Goal: Task Accomplishment & Management: Manage account settings

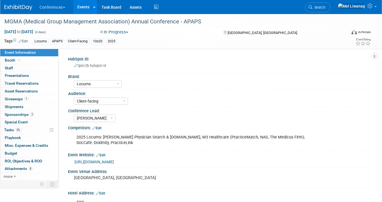
select select "Locums"
select select "Client-facing"
select select "[PERSON_NAME]"
click at [19, 10] on div "Conferences Explore: My Workspaces 2 Go to Workspace: Conferences Marketing Req…" at bounding box center [187, 7] width 366 height 14
click at [16, 7] on img at bounding box center [18, 8] width 28 height 6
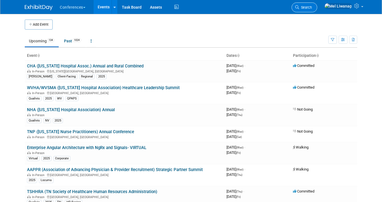
click at [312, 6] on span "Search" at bounding box center [305, 7] width 13 height 4
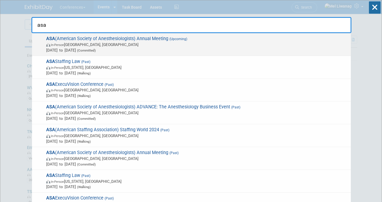
type input "asa"
click at [201, 48] on span "Oct 10, 2025 to Oct 14, 2025 (Committed)" at bounding box center [197, 50] width 302 height 6
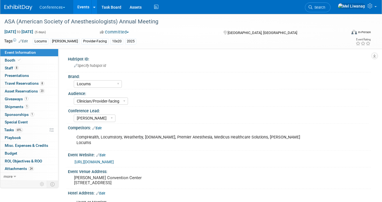
select select "Locums"
select select "Clinician/Provider-facing"
select select "Mel"
click at [39, 81] on span "Travel Reservations 8" at bounding box center [25, 83] width 40 height 4
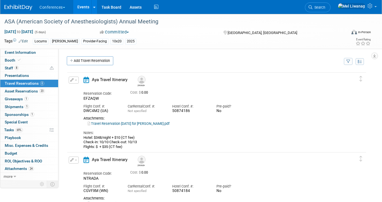
click at [134, 124] on link "Travel Reservation October 10 for SERGIO DAVIS.pdf" at bounding box center [129, 123] width 82 height 4
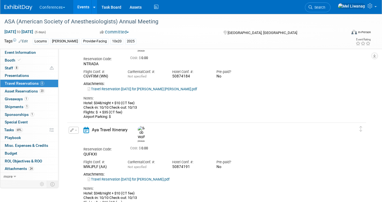
scroll to position [115, 0]
click at [120, 176] on link "Travel Reservation October 10 for ROBERT HAROLD WOLF.pdf" at bounding box center [129, 178] width 82 height 4
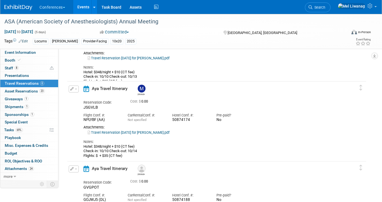
scroll to position [238, 0]
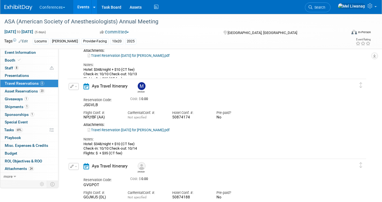
click at [109, 128] on link "Travel Reservation October 10 for MADELINE A CUMMINGS.pdf" at bounding box center [129, 130] width 82 height 4
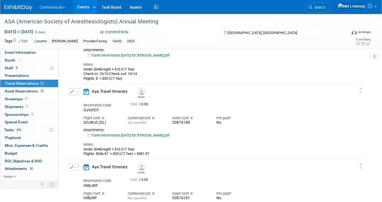
scroll to position [314, 0]
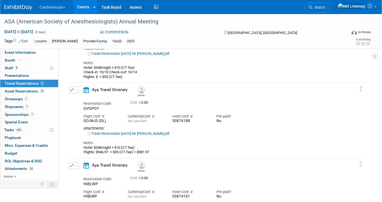
click at [118, 134] on link "Travel Reservation October 10 for LISA MARIE PANZARINO.pdf" at bounding box center [129, 133] width 82 height 4
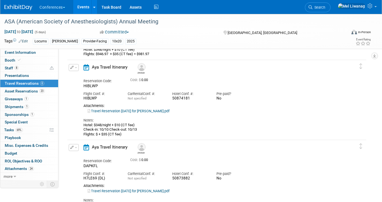
scroll to position [413, 0]
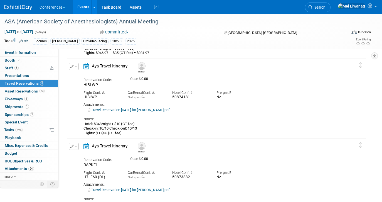
click at [136, 109] on link "Travel Reservation October 10 for ALLISON KATHRYN HOLLIS.pdf" at bounding box center [129, 110] width 82 height 4
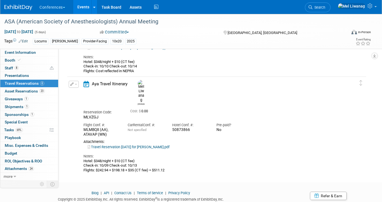
scroll to position [557, 0]
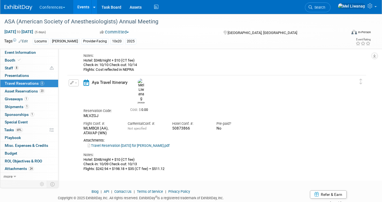
click at [148, 143] on link "Travel Reservation October 09 for MELINDA MANALANG LIWANAG.pdf" at bounding box center [129, 145] width 82 height 4
click at [19, 7] on img at bounding box center [18, 8] width 28 height 6
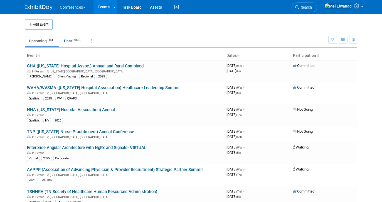
click at [317, 13] on li "Search" at bounding box center [305, 7] width 26 height 14
click at [312, 8] on span "Search" at bounding box center [305, 7] width 13 height 4
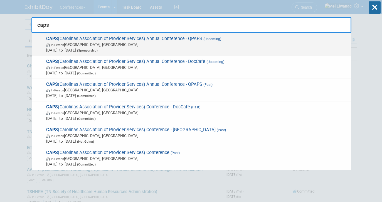
type input "caps"
click at [183, 50] on span "Nov 1, 2025 to Nov 4, 2025 (Sponsorship)" at bounding box center [197, 50] width 302 height 6
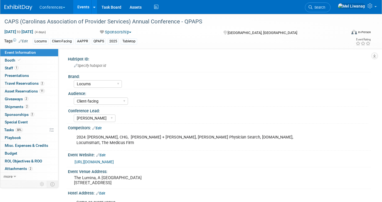
select select "Locums"
select select "Client-facing"
select select "[PERSON_NAME]"
click at [22, 127] on link "30% Tasks 30%" at bounding box center [29, 130] width 58 height 8
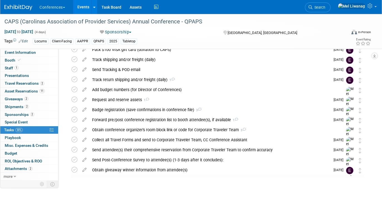
scroll to position [89, 0]
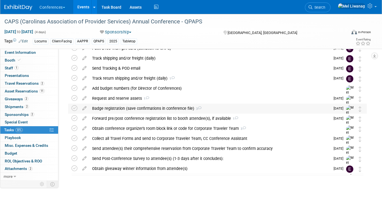
click at [153, 109] on div "Badge registration (save confirmations in conference file) 3" at bounding box center [209, 108] width 241 height 9
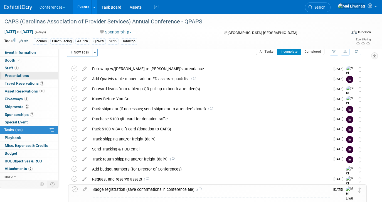
scroll to position [0, 0]
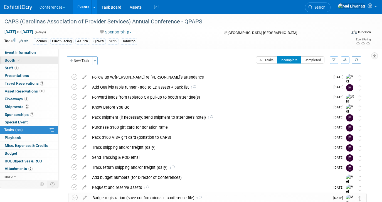
click at [23, 63] on link "Booth" at bounding box center [29, 60] width 58 height 8
select select "6' tabletop"
select select "No"
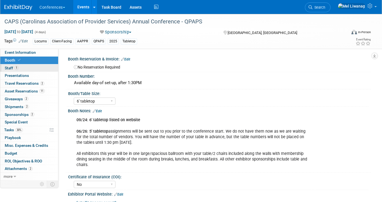
click at [23, 66] on link "1 Staff 1" at bounding box center [29, 68] width 58 height 8
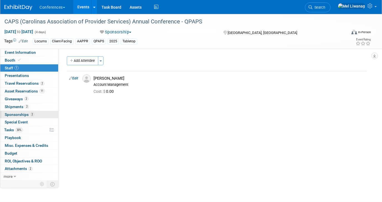
click at [24, 115] on span "Sponsorships 2" at bounding box center [19, 114] width 29 height 4
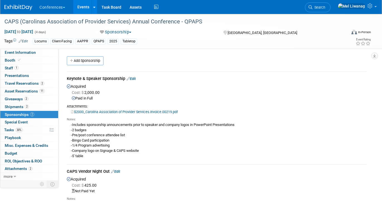
click at [152, 112] on link "$2000_Carolina Association of Provider Services.Invoice.00219.pdf" at bounding box center [124, 112] width 107 height 4
click at [203, 123] on div "-Includes sponsorship announcements prior to speaker and company logos in Power…" at bounding box center [217, 140] width 300 height 37
click at [39, 54] on link "Event Information" at bounding box center [29, 53] width 58 height 8
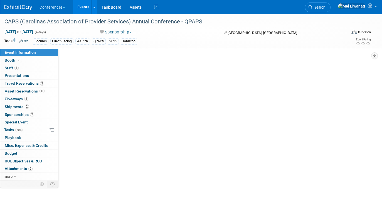
select select "Locums"
select select "Client-facing"
select select "[PERSON_NAME]"
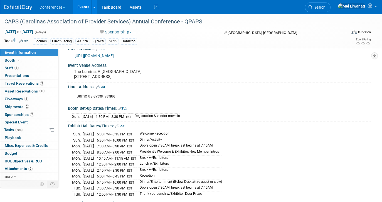
scroll to position [102, 0]
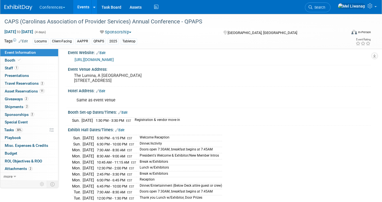
click at [114, 57] on link "https://www.capsnet.org/annual-conference/" at bounding box center [94, 59] width 39 height 4
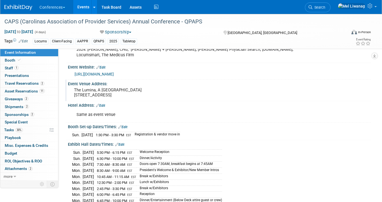
scroll to position [84, 0]
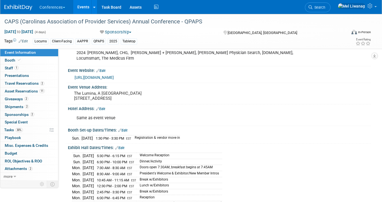
click at [103, 69] on link "Edit" at bounding box center [100, 71] width 9 height 4
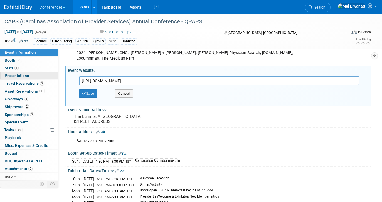
drag, startPoint x: 168, startPoint y: 78, endPoint x: 7, endPoint y: 77, distance: 161.4
click at [7, 77] on div "Event Information Event Info Booth Booth 1 Staff 1 Staff 0 Presentations 0 Pres…" at bounding box center [191, 142] width 382 height 424
type input "https://caps.wildapricot.org/event-6196406"
click at [94, 92] on button "Save" at bounding box center [88, 93] width 18 height 8
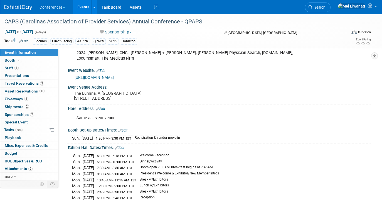
click at [25, 9] on img at bounding box center [18, 8] width 28 height 6
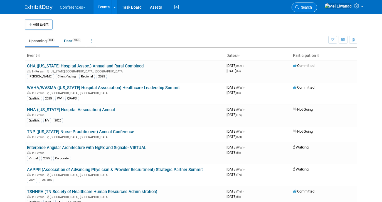
click at [317, 4] on link "Search" at bounding box center [305, 8] width 26 height 10
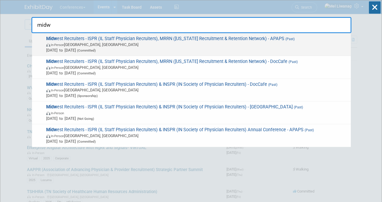
type input "midw"
click at [244, 50] on span "Sep 7, 2025 to Sep 9, 2025 (Committed)" at bounding box center [197, 50] width 302 height 6
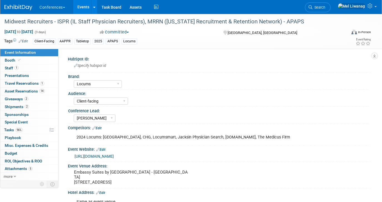
select select "Locums"
select select "Client-facing"
select select "[PERSON_NAME]"
click at [24, 101] on link "2 Giveaways 2" at bounding box center [29, 99] width 58 height 8
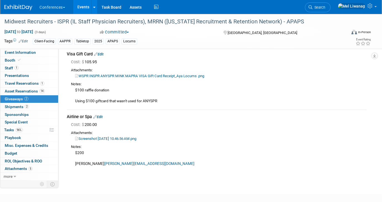
scroll to position [26, 0]
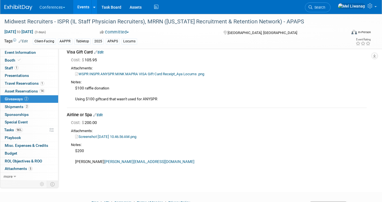
click at [100, 114] on link "Edit" at bounding box center [97, 115] width 9 height 4
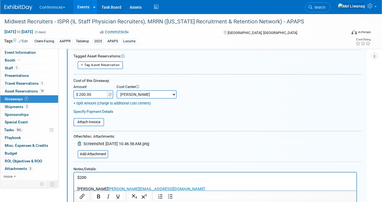
scroll to position [113, 0]
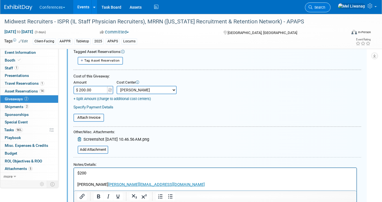
click at [331, 4] on link "Search" at bounding box center [318, 8] width 26 height 10
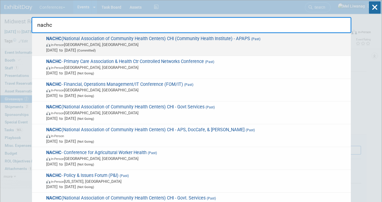
type input "nachc"
click at [196, 48] on span "Aug 17, 2025 to Aug 19, 2025 (Committed)" at bounding box center [197, 50] width 302 height 6
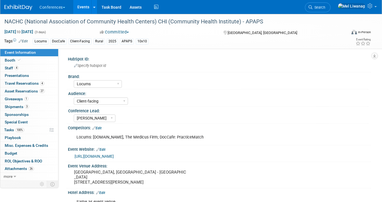
select select "Locums"
select select "Client-facing"
select select "[PERSON_NAME]"
click at [30, 98] on link "1 Giveaways 1" at bounding box center [29, 99] width 58 height 8
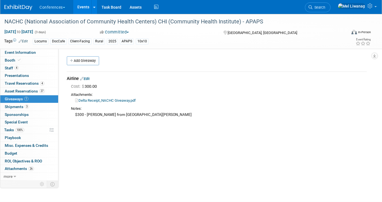
click at [118, 149] on div "HubSpot ID: Specify hubspot id Brand: Aya Bespoke Corporate Dawson DocCafe Educ…" at bounding box center [214, 115] width 313 height 132
click at [325, 8] on span "Search" at bounding box center [319, 7] width 13 height 4
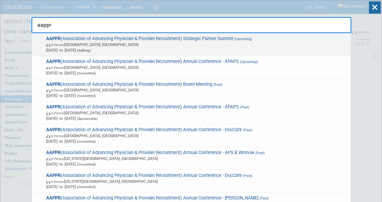
type input "aappr"
click at [243, 45] on span "In-Person Lake Buena Vista, FL" at bounding box center [197, 45] width 302 height 6
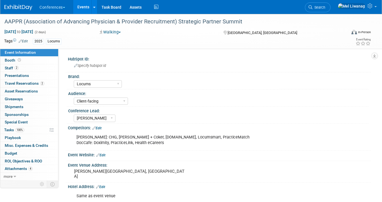
select select "Locums"
select select "Client-facing"
select select "[PERSON_NAME]"
click at [43, 87] on link "0 Asset Reservations 0" at bounding box center [29, 91] width 58 height 8
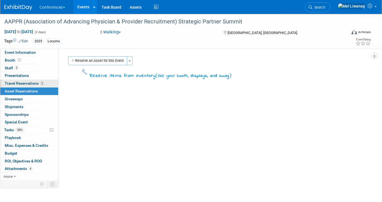
click at [43, 84] on span "2" at bounding box center [42, 83] width 4 height 4
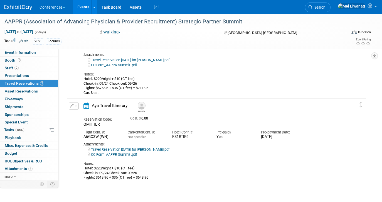
scroll to position [75, 0]
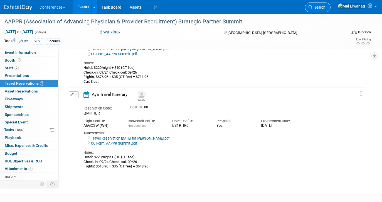
click at [331, 3] on link "Search" at bounding box center [318, 8] width 26 height 10
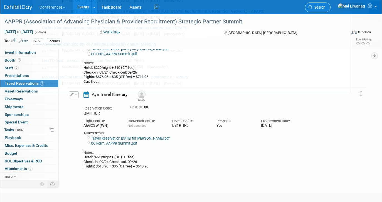
scroll to position [0, 0]
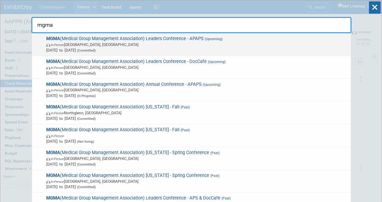
type input "mgma"
click at [235, 36] on span "MGMA (Medical Group Management Association) Leaders Conference - APAPS (Upcomin…" at bounding box center [197, 44] width 304 height 17
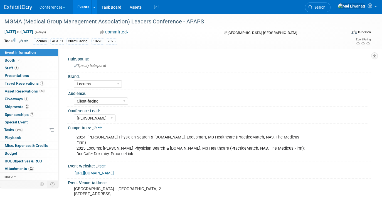
select select "Locums"
select select "Client-facing"
select select "[PERSON_NAME]"
click at [42, 82] on span "5" at bounding box center [42, 83] width 4 height 4
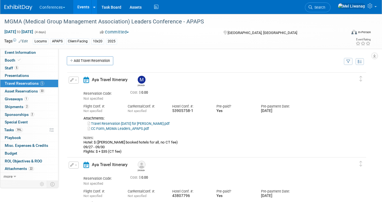
click at [20, 7] on img at bounding box center [18, 8] width 28 height 6
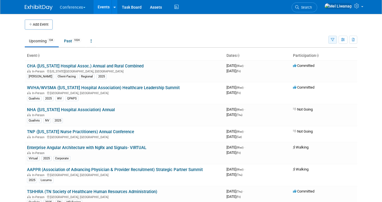
click at [332, 40] on icon "button" at bounding box center [333, 40] width 4 height 4
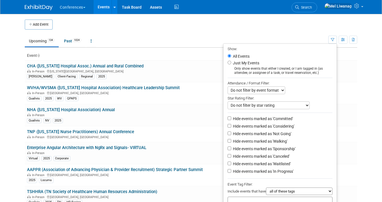
click at [254, 63] on label "Just My Events" at bounding box center [246, 63] width 28 height 6
click at [231, 63] on input "Just My Events" at bounding box center [230, 63] width 4 height 4
radio input "true"
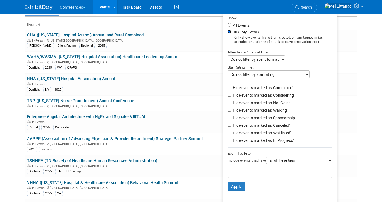
scroll to position [32, 0]
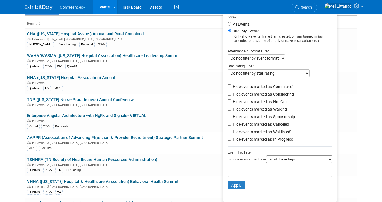
click at [262, 103] on label "Hide events marked as 'Not Going'" at bounding box center [262, 102] width 60 height 6
click at [231, 103] on input "Hide events marked as 'Not Going'" at bounding box center [230, 101] width 4 height 4
checkbox input "true"
click at [264, 134] on label "Hide events marked as 'Waitlisted'" at bounding box center [261, 132] width 59 height 6
click at [231, 133] on input "Hide events marked as 'Waitlisted'" at bounding box center [230, 131] width 4 height 4
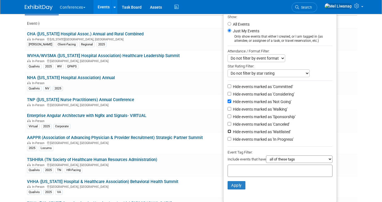
checkbox input "true"
click at [264, 127] on label "Hide events marked as 'Canceled'" at bounding box center [261, 124] width 58 height 6
click at [231, 126] on input "Hide events marked as 'Canceled'" at bounding box center [230, 124] width 4 height 4
checkbox input "true"
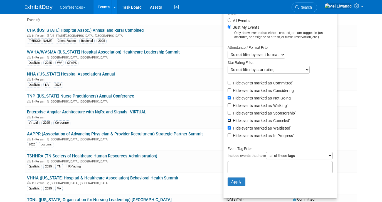
scroll to position [43, 0]
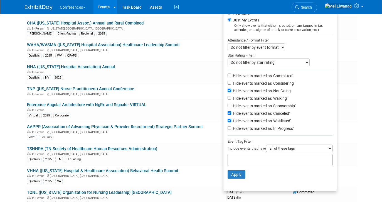
click at [238, 171] on li "Apply Clear Filters" at bounding box center [279, 174] width 113 height 17
click at [236, 175] on button "Apply" at bounding box center [237, 174] width 18 height 8
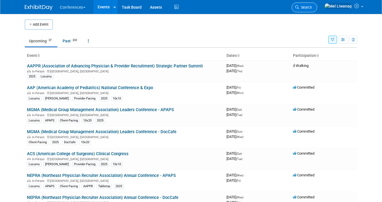
click at [312, 9] on span "Search" at bounding box center [305, 7] width 13 height 4
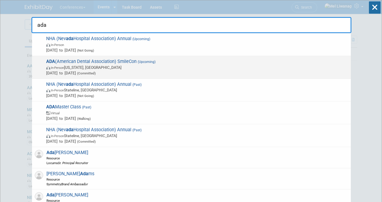
type input "ada"
click at [129, 62] on span "ADA (American Dental Association) SmileCon (Upcoming) In-Person [US_STATE], [GE…" at bounding box center [197, 67] width 304 height 17
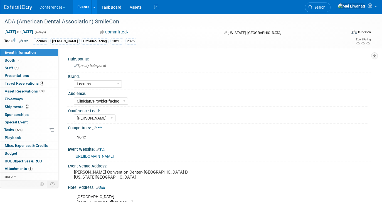
select select "Locums"
select select "Clinician/Provider-facing"
select select "[PERSON_NAME]"
click at [35, 109] on link "2 Shipments 2" at bounding box center [29, 107] width 58 height 8
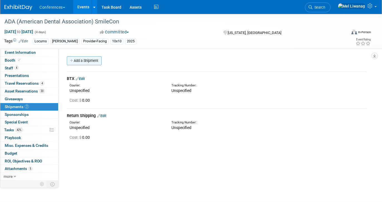
click at [94, 63] on link "Add a Shipment" at bounding box center [84, 60] width 35 height 9
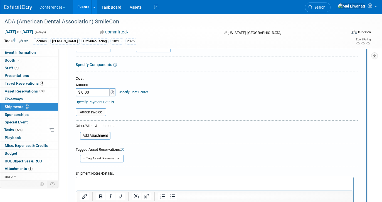
scroll to position [116, 0]
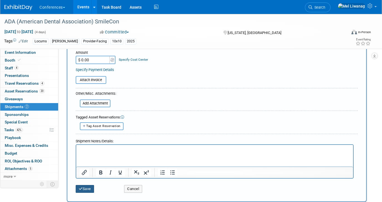
type input "Chocolates"
click at [88, 188] on button "Save" at bounding box center [85, 189] width 18 height 8
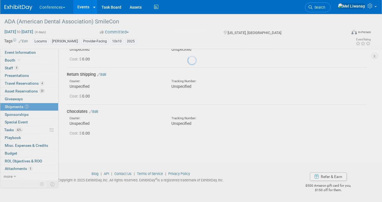
scroll to position [41, 0]
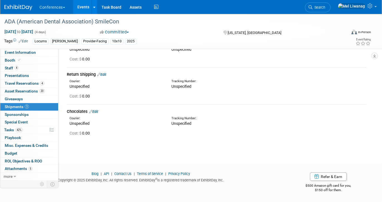
click at [16, 9] on img at bounding box center [18, 8] width 28 height 6
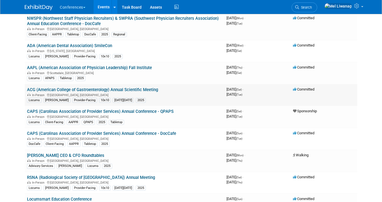
scroll to position [316, 0]
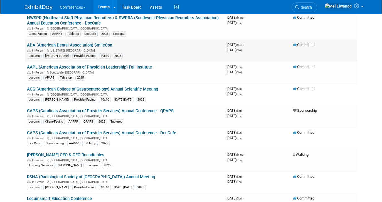
click at [53, 45] on link "ADA (American Dental Association) SmileCon" at bounding box center [69, 45] width 85 height 5
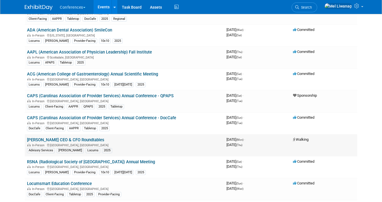
scroll to position [331, 0]
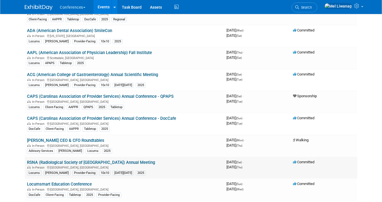
click at [137, 163] on link "RSNA (Radiological Society of [GEOGRAPHIC_DATA]) Annual Meeting" at bounding box center [91, 162] width 128 height 5
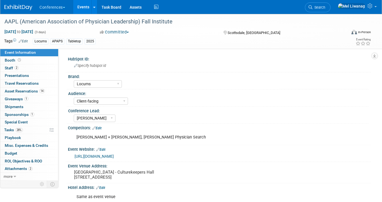
select select "Locums"
select select "Client-facing"
select select "[PERSON_NAME]"
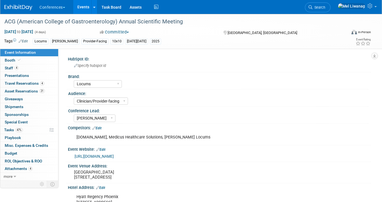
select select "Locums"
select select "Clinician/Provider-facing"
select select "[PERSON_NAME]"
click at [31, 105] on link "0 Shipments 0" at bounding box center [29, 107] width 58 height 8
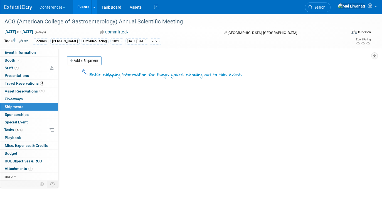
click at [79, 55] on div "HubSpot ID: Specify hubspot id Brand: Aya Bespoke Corporate [PERSON_NAME] DocCa…" at bounding box center [214, 115] width 313 height 132
click at [80, 58] on link "Add a Shipment" at bounding box center [84, 60] width 35 height 9
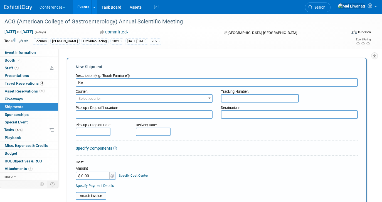
type input "R"
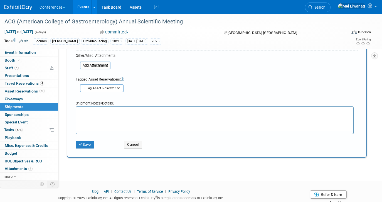
scroll to position [157, 0]
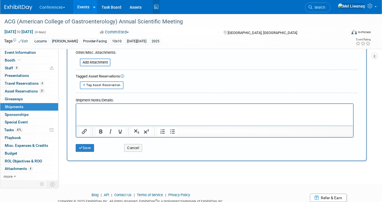
type input "BTX"
click at [84, 150] on button "Save" at bounding box center [85, 148] width 18 height 8
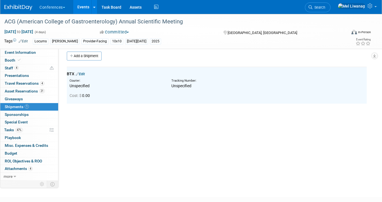
scroll to position [0, 0]
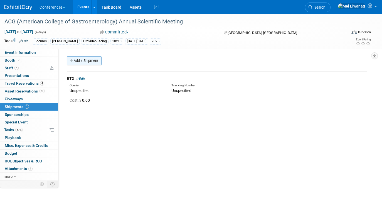
click at [88, 57] on link "Add a Shipment" at bounding box center [84, 60] width 35 height 9
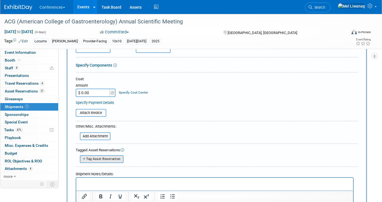
scroll to position [103, 0]
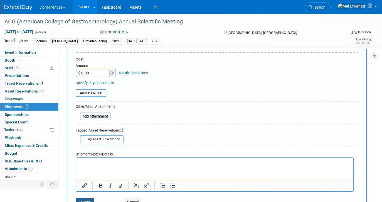
type input "Return Shipping"
click at [87, 199] on button "Save" at bounding box center [85, 202] width 18 height 8
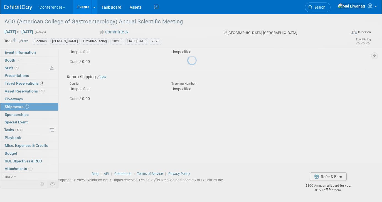
scroll to position [39, 0]
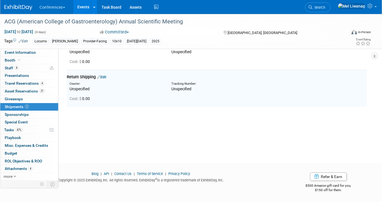
click at [329, 12] on li "Search" at bounding box center [318, 7] width 26 height 14
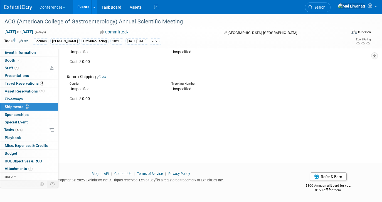
click at [122, 93] on div at bounding box center [217, 93] width 308 height 2
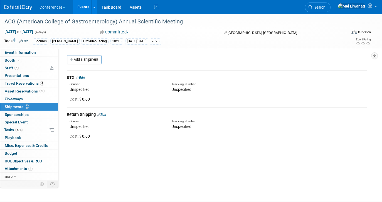
scroll to position [0, 0]
click at [94, 60] on link "Add a Shipment" at bounding box center [84, 60] width 35 height 9
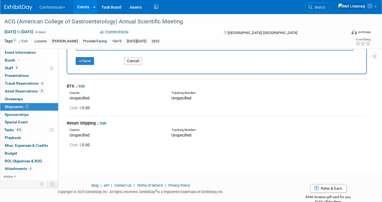
scroll to position [242, 0]
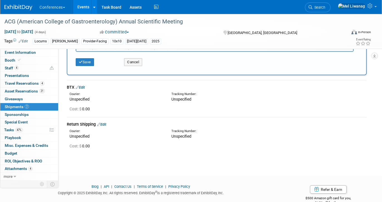
type input "Chocolates"
click at [89, 61] on button "Save" at bounding box center [85, 62] width 18 height 8
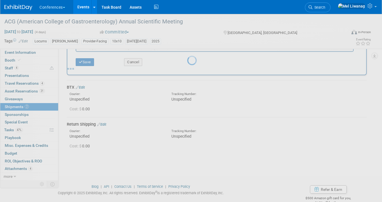
scroll to position [41, 0]
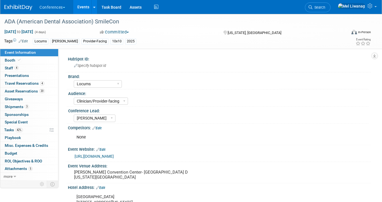
select select "Locums"
select select "Clinician/Provider-facing"
select select "[PERSON_NAME]"
click at [36, 107] on link "3 Shipments 3" at bounding box center [29, 107] width 58 height 8
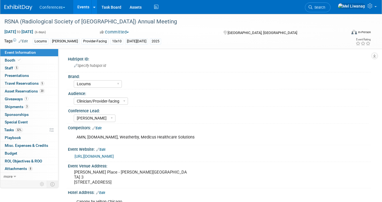
select select "Locums"
select select "Clinician/Provider-facing"
select select "[PERSON_NAME]"
click at [29, 68] on link "5 Staff 5" at bounding box center [29, 68] width 58 height 8
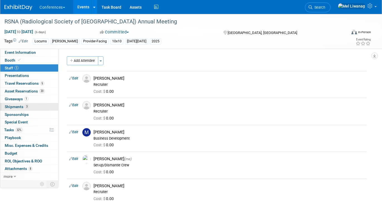
click at [33, 106] on link "3 Shipments 3" at bounding box center [29, 107] width 58 height 8
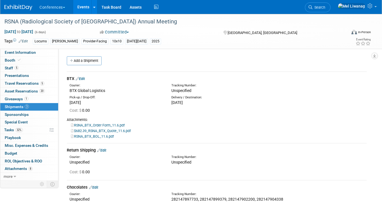
click at [83, 78] on link "Edit" at bounding box center [80, 79] width 9 height 4
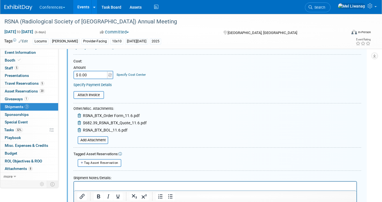
scroll to position [105, 0]
click at [80, 114] on icon at bounding box center [80, 115] width 4 height 4
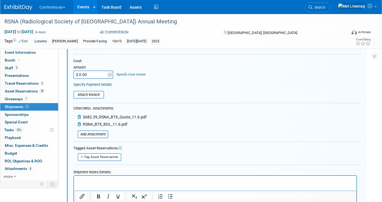
click at [80, 114] on div "$682.39_RSNA_BTX_Quote_11.6.pdf" at bounding box center [109, 117] width 73 height 7
click at [80, 116] on icon at bounding box center [80, 117] width 4 height 4
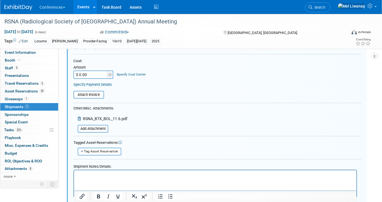
click at [80, 117] on icon at bounding box center [80, 119] width 4 height 4
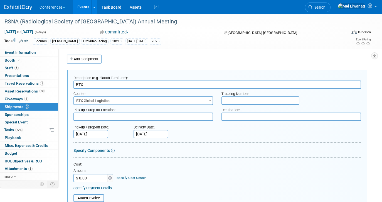
scroll to position [0, 0]
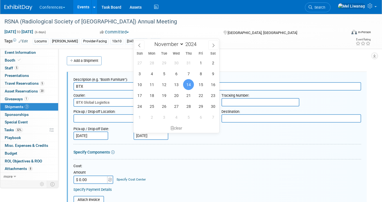
click at [153, 133] on input "[DATE]" at bounding box center [151, 135] width 35 height 8
click at [169, 128] on div "clear" at bounding box center [177, 127] width 86 height 9
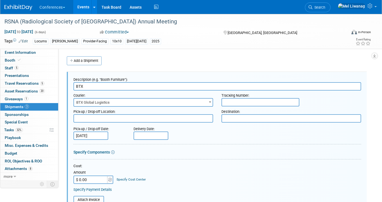
click at [102, 136] on input "[DATE]" at bounding box center [90, 135] width 35 height 8
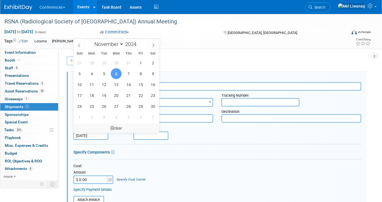
click at [119, 127] on div "clear" at bounding box center [116, 127] width 86 height 9
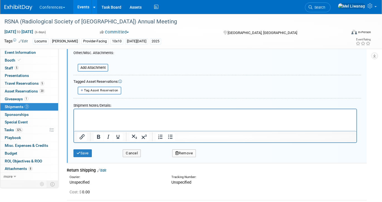
scroll to position [172, 0]
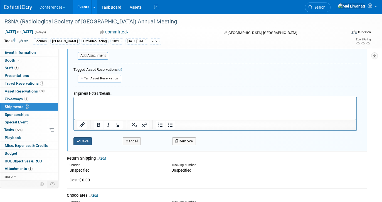
click at [89, 141] on button "Save" at bounding box center [82, 141] width 18 height 8
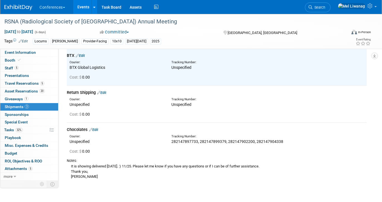
scroll to position [28, 0]
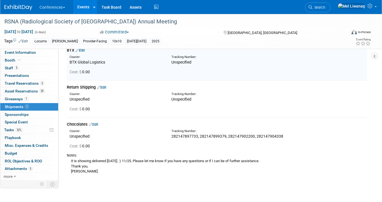
click at [96, 124] on link "Edit" at bounding box center [93, 124] width 9 height 4
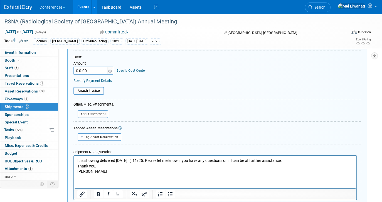
scroll to position [183, 0]
drag, startPoint x: 94, startPoint y: 173, endPoint x: 71, endPoint y: 148, distance: 33.9
click at [74, 155] on html "It is showing delivered [DATE]. :) 11/25. Please let me know if you have any qu…" at bounding box center [215, 164] width 282 height 19
click at [87, 167] on p "It is showing delivered [DATE]. :) 11/25. Please let me know if you have any qu…" at bounding box center [215, 165] width 276 height 16
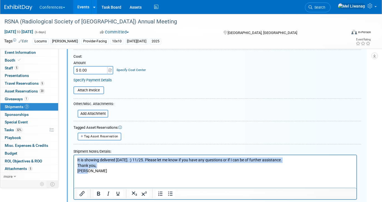
drag, startPoint x: 87, startPoint y: 169, endPoint x: 63, endPoint y: 140, distance: 38.1
click at [74, 155] on html "It is showing delivered [DATE]. :) 11/25. Please let me know if you have any qu…" at bounding box center [215, 164] width 282 height 19
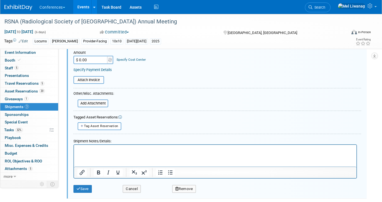
scroll to position [193, 0]
click at [78, 190] on icon "submit" at bounding box center [79, 189] width 4 height 4
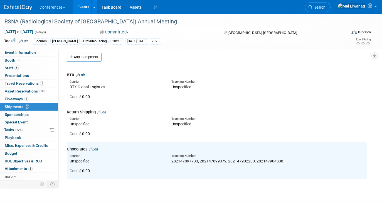
scroll to position [0, 0]
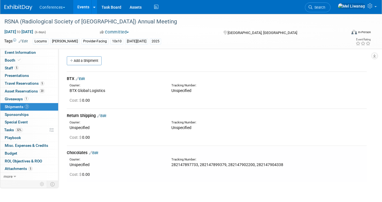
click at [98, 152] on link "Edit" at bounding box center [93, 153] width 9 height 4
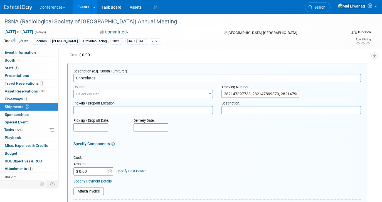
click at [255, 93] on input "282147897733, 282147899379, 282147902200, 282147904338" at bounding box center [261, 94] width 78 height 8
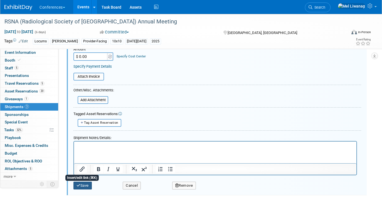
click at [84, 183] on button "Save" at bounding box center [82, 185] width 18 height 8
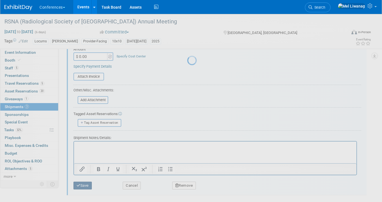
scroll to position [41, 0]
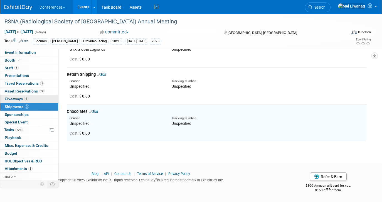
click at [31, 99] on link "1 Giveaways 1" at bounding box center [29, 99] width 58 height 8
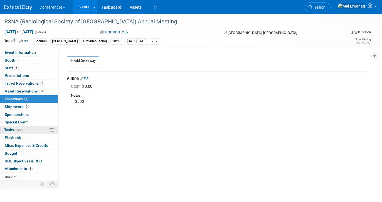
click at [32, 128] on link "32% Tasks 32%" at bounding box center [29, 130] width 58 height 8
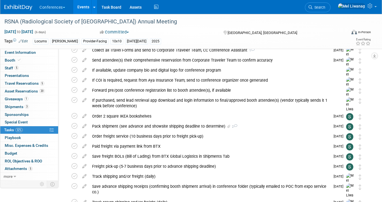
scroll to position [117, 0]
click at [19, 7] on img at bounding box center [18, 8] width 28 height 6
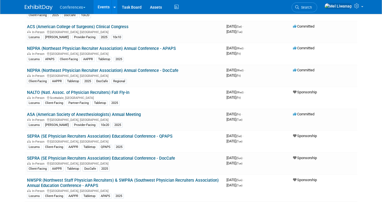
scroll to position [116, 0]
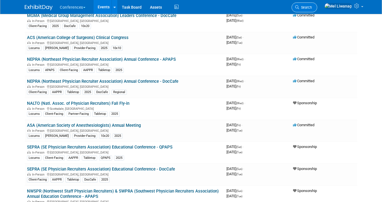
click at [312, 9] on span "Search" at bounding box center [305, 7] width 13 height 4
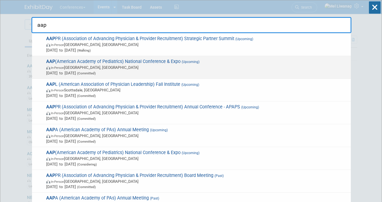
type input "aap"
click at [100, 68] on span "In-Person Denver, CO" at bounding box center [197, 68] width 302 height 6
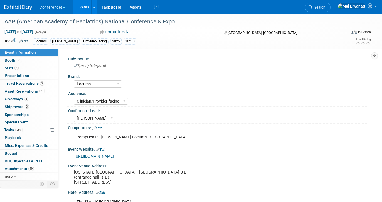
select select "Locums"
select select "Clinician/Provider-facing"
select select "[PERSON_NAME]"
click at [36, 81] on link "3 Travel Reservations 3" at bounding box center [29, 84] width 58 height 8
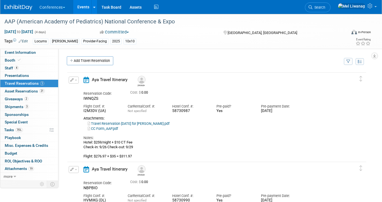
click at [112, 124] on link "Travel Reservation [DATE] for [PERSON_NAME].pdf" at bounding box center [129, 123] width 82 height 4
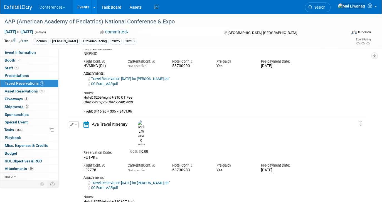
scroll to position [135, 0]
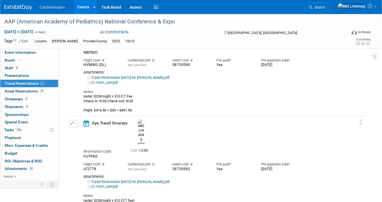
click at [134, 78] on link "Travel Reservation September 26 for TAYLOR J JOYCE.pdf" at bounding box center [129, 77] width 82 height 4
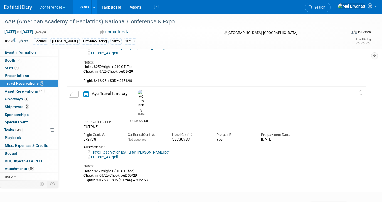
scroll to position [194, 0]
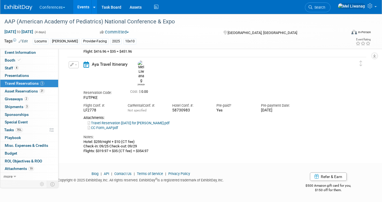
click at [321, 6] on div "Conferences Explore: My Workspaces 2 Go to Workspace: Conferences Marketing Req…" at bounding box center [187, 7] width 366 height 14
click at [325, 8] on span "Search" at bounding box center [319, 7] width 13 height 4
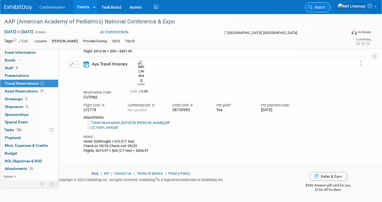
scroll to position [0, 0]
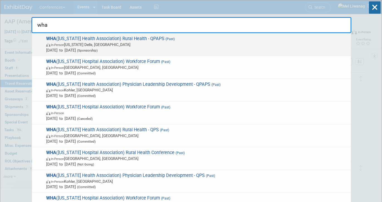
type input "wha"
click at [168, 41] on span "WHA (Wisconsin Health Association) Rural Health - QPAPS (Past) In-Person Wiscon…" at bounding box center [197, 44] width 304 height 17
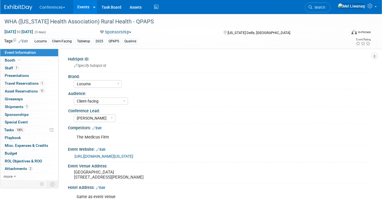
select select "Locums"
select select "Client-facing"
select select "[PERSON_NAME]"
click at [331, 8] on link "Search" at bounding box center [318, 8] width 26 height 10
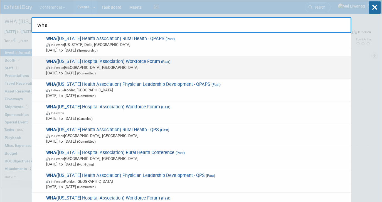
type input "wha"
click at [141, 67] on span "In-Person [GEOGRAPHIC_DATA], [GEOGRAPHIC_DATA]" at bounding box center [197, 68] width 302 height 6
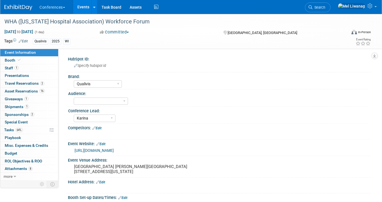
select select "Qualivis"
select select "Karina"
click at [313, 9] on icon at bounding box center [311, 7] width 4 height 4
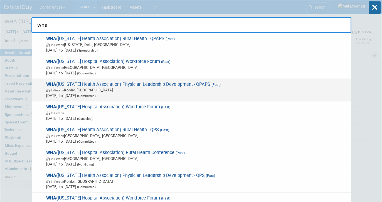
type input "wha"
click at [198, 87] on span "WHA ([US_STATE] Health Association) Physician Leadership Development - QPAPS (P…" at bounding box center [197, 90] width 304 height 17
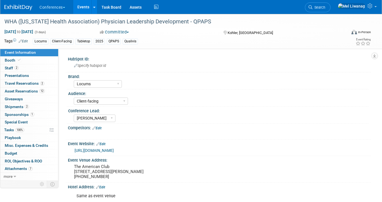
select select "Locums"
select select "Client-facing"
select select "[PERSON_NAME]"
click at [34, 70] on link "2 Staff 2" at bounding box center [29, 68] width 58 height 8
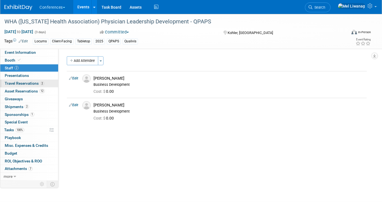
click at [37, 84] on span "Travel Reservations 2" at bounding box center [25, 83] width 40 height 4
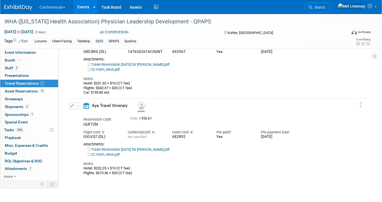
scroll to position [60, 0]
click at [331, 11] on link "Search" at bounding box center [318, 8] width 26 height 10
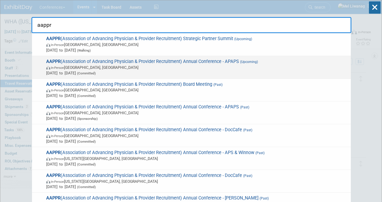
type input "aappr"
click at [248, 66] on span "In-Person Lake Buena Vista, FL" at bounding box center [197, 68] width 302 height 6
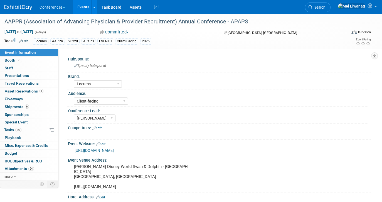
select select "Locums"
select select "Client-facing"
select select "[PERSON_NAME]"
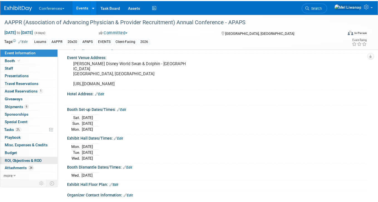
scroll to position [105, 0]
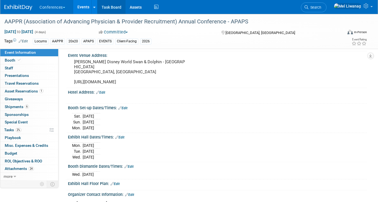
click at [114, 4] on link "Task Board" at bounding box center [111, 7] width 28 height 14
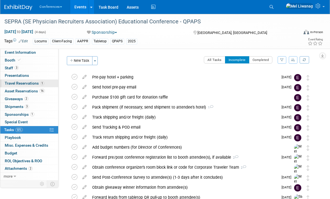
click at [41, 85] on span "1" at bounding box center [42, 83] width 4 height 4
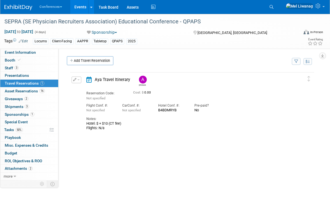
click at [142, 129] on div "Hotel: $ + $10 (CT fee) Flights: N/a" at bounding box center [190, 125] width 208 height 9
click at [91, 62] on link "Add Travel Reservation" at bounding box center [90, 60] width 46 height 9
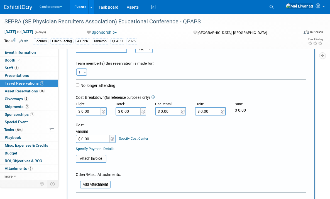
scroll to position [95, 0]
click at [86, 72] on button "Toggle Dropdown" at bounding box center [85, 72] width 4 height 7
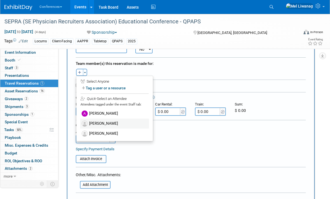
click at [113, 123] on label "[PERSON_NAME]" at bounding box center [114, 124] width 69 height 10
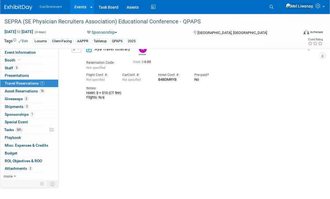
scroll to position [341, 0]
drag, startPoint x: 105, startPoint y: 95, endPoint x: 87, endPoint y: 91, distance: 18.8
click at [87, 91] on div "Hotel: $ + $10 (CT fee) Flights: N/a" at bounding box center [190, 95] width 208 height 9
copy div "Hotel: $ + $10 (CT fee) Flights: N/a"
click at [133, 108] on div "Delete Reservation [PERSON_NAME] Reservation Code: Cost: $" at bounding box center [191, 124] width 248 height 167
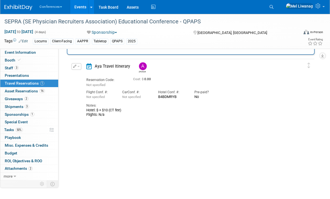
scroll to position [321, 0]
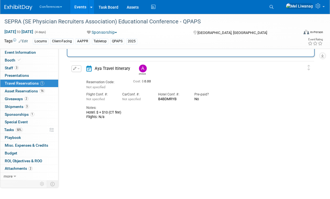
click at [80, 65] on button "button" at bounding box center [77, 68] width 10 height 7
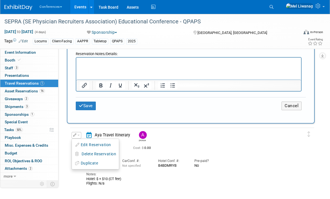
scroll to position [254, 0]
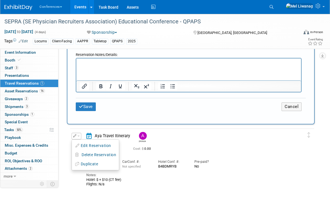
click at [132, 66] on html at bounding box center [188, 62] width 225 height 8
paste body "Rich Text Area. Press ALT-0 for help."
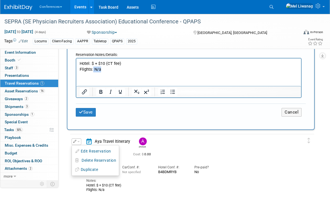
drag, startPoint x: 93, startPoint y: 70, endPoint x: 109, endPoint y: 70, distance: 16.2
click at [109, 70] on p "Hotel: $ + $10 (CT fee) Flights: N/a" at bounding box center [189, 65] width 218 height 11
click at [89, 117] on div "Save Cancel" at bounding box center [191, 112] width 230 height 17
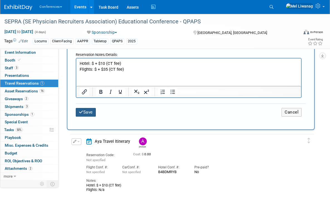
click at [90, 112] on button "Save" at bounding box center [86, 112] width 20 height 9
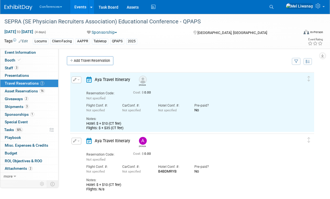
scroll to position [0, 0]
click at [75, 137] on td "Delete Reservation [PERSON_NAME] Reservation Code: Not specified" at bounding box center [187, 164] width 235 height 60
click at [78, 145] on div "Edit Reservation [GEOGRAPHIC_DATA]" at bounding box center [76, 143] width 12 height 10
click at [78, 139] on button "button" at bounding box center [77, 141] width 10 height 7
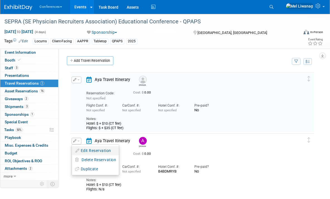
click at [88, 152] on button "Edit Reservation" at bounding box center [95, 151] width 47 height 8
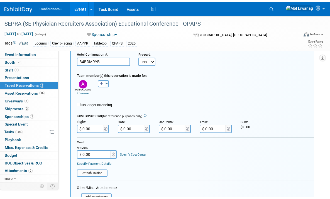
scroll to position [229, 0]
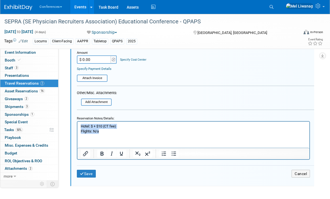
drag, startPoint x: 102, startPoint y: 130, endPoint x: 60, endPoint y: 125, distance: 42.0
click at [77, 125] on html "Hotel: $ + $10 (CT fee) Flights: N/a" at bounding box center [193, 127] width 232 height 12
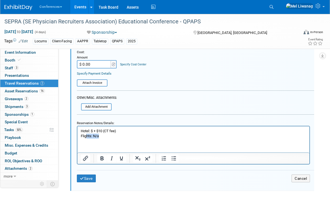
drag, startPoint x: 101, startPoint y: 137, endPoint x: 87, endPoint y: 137, distance: 14.5
click at [87, 137] on p "Hotel: $ + $10 (CT fee) Flights: N/a" at bounding box center [193, 133] width 225 height 10
click at [91, 181] on button "Save" at bounding box center [86, 178] width 19 height 8
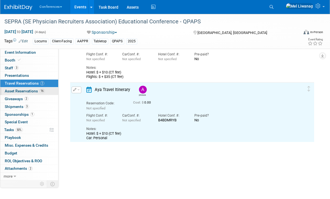
scroll to position [0, 0]
click at [31, 92] on span "Asset Reservations 16" at bounding box center [25, 91] width 40 height 4
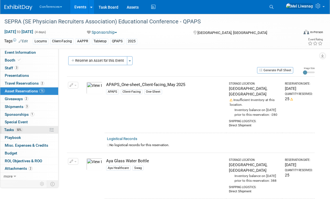
click at [30, 127] on link "50% Tasks 50%" at bounding box center [29, 130] width 58 height 8
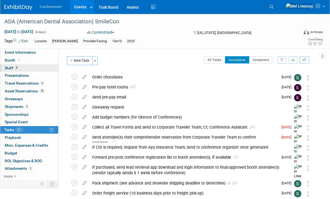
click at [40, 66] on link "4 Staff 4" at bounding box center [29, 68] width 58 height 8
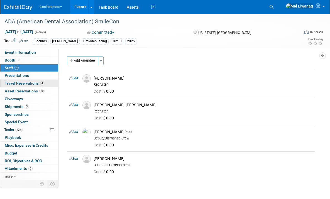
click at [36, 84] on span "Travel Reservations 4" at bounding box center [25, 83] width 40 height 4
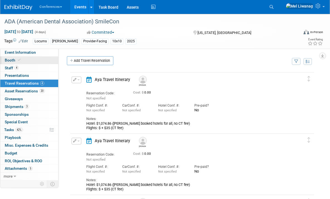
click at [35, 60] on link "Booth" at bounding box center [29, 60] width 58 height 8
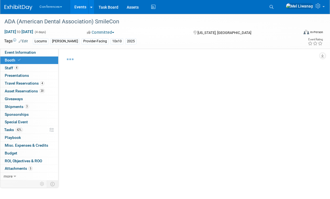
select select "10'x10'"
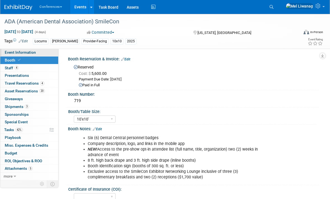
click at [33, 53] on span "Event Information" at bounding box center [20, 52] width 31 height 4
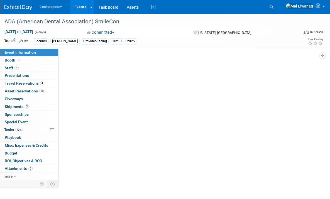
select select "Locums"
select select "Clinician/Provider-facing"
select select "[PERSON_NAME]"
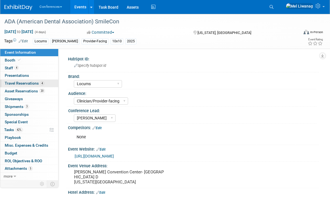
click at [45, 85] on link "4 Travel Reservations 4" at bounding box center [29, 84] width 58 height 8
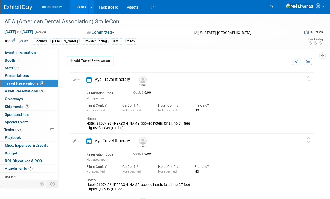
click at [78, 80] on span "button" at bounding box center [78, 79] width 2 height 1
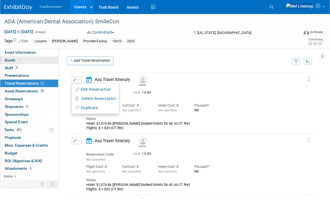
click at [33, 62] on link "Booth" at bounding box center [29, 60] width 58 height 8
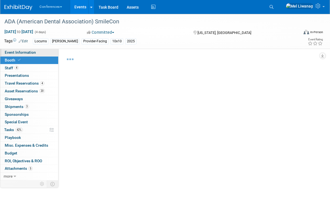
click at [41, 53] on link "Event Information" at bounding box center [29, 53] width 58 height 8
select select "Locums"
select select "Clinician/Provider-facing"
select select "[PERSON_NAME]"
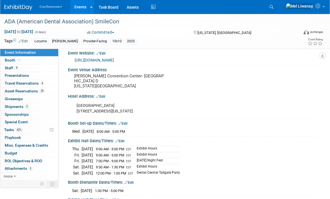
scroll to position [100, 0]
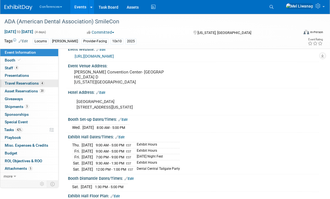
click at [31, 85] on span "Travel Reservations 4" at bounding box center [25, 83] width 40 height 4
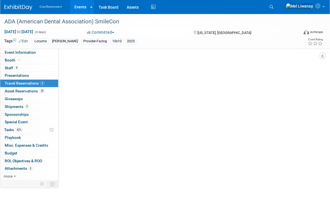
scroll to position [0, 0]
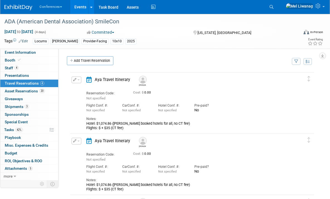
click at [74, 80] on icon "button" at bounding box center [74, 79] width 3 height 3
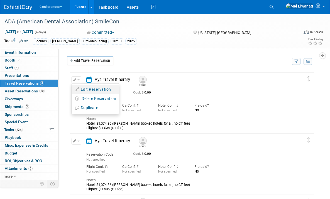
click at [80, 88] on button "Edit Reservation" at bounding box center [95, 89] width 47 height 8
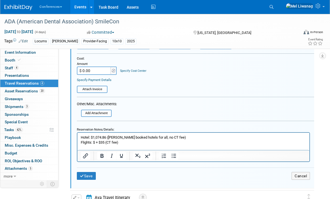
scroll to position [162, 0]
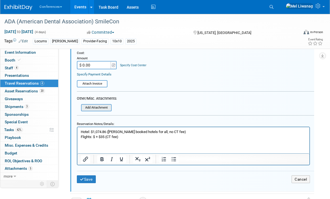
click at [99, 107] on input "file" at bounding box center [82, 108] width 57 height 6
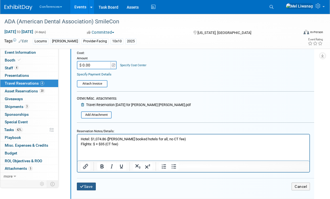
click at [89, 187] on button "Save" at bounding box center [86, 187] width 19 height 8
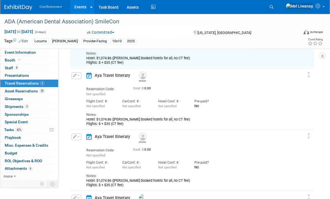
scroll to position [85, 0]
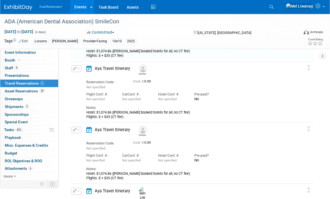
click at [81, 70] on button "button" at bounding box center [77, 68] width 10 height 7
click at [83, 75] on button "Edit Reservation" at bounding box center [95, 78] width 47 height 8
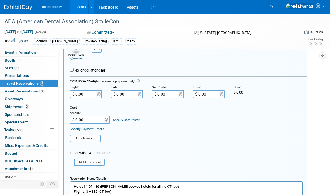
scroll to position [188, 7]
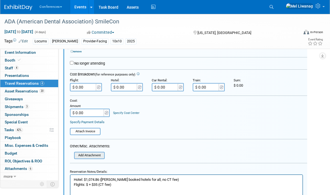
click at [99, 156] on input "file" at bounding box center [75, 155] width 57 height 6
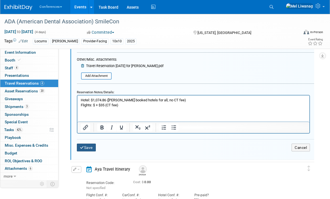
click at [89, 147] on button "Save" at bounding box center [86, 148] width 19 height 8
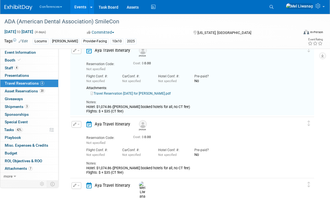
scroll to position [83, 0]
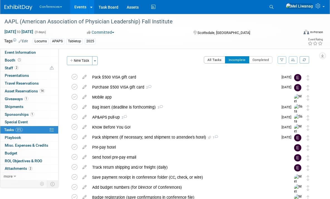
click at [212, 57] on button "All Tasks" at bounding box center [214, 59] width 21 height 7
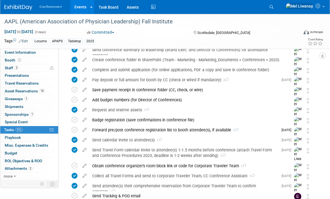
scroll to position [124, 0]
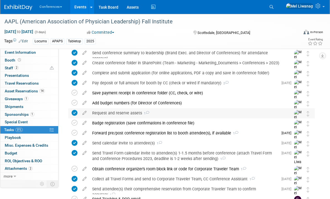
click at [73, 112] on icon at bounding box center [75, 113] width 6 height 6
click at [131, 117] on div "Request and reserve assets 1" at bounding box center [185, 112] width 193 height 9
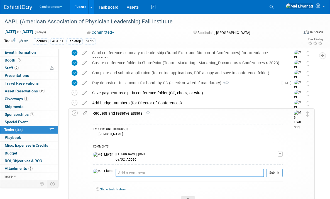
click at [130, 174] on textarea at bounding box center [189, 173] width 148 height 8
type textarea "09/25:"
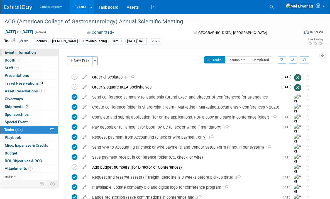
click at [44, 54] on link "Event Information" at bounding box center [29, 53] width 58 height 8
select select "Locums"
select select "Clinician/Provider-facing"
select select "[PERSON_NAME]"
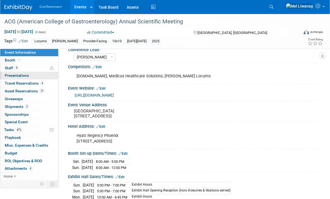
scroll to position [58, 0]
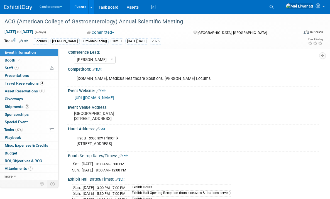
click at [114, 96] on link "[URL][DOMAIN_NAME]" at bounding box center [94, 97] width 39 height 4
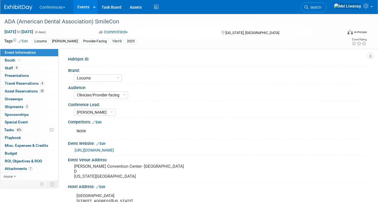
select select "Locums"
select select "Clinician/Provider-facing"
select select "[PERSON_NAME]"
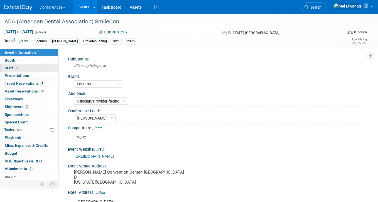
click at [31, 71] on link "4 Staff 4" at bounding box center [29, 68] width 58 height 8
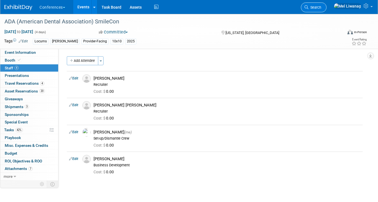
click at [321, 9] on span "Search" at bounding box center [314, 7] width 13 height 4
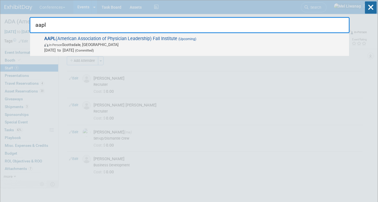
type input "aapl"
click at [276, 43] on span "In-Person Scottsdale, AZ" at bounding box center [195, 45] width 302 height 6
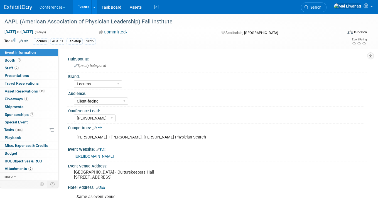
select select "Locums"
select select "Client-facing"
select select "[PERSON_NAME]"
click at [35, 129] on link "28% Tasks 28%" at bounding box center [29, 130] width 58 height 8
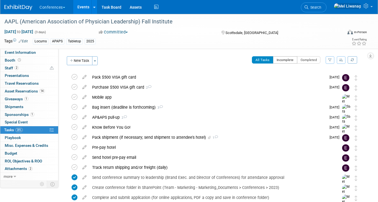
click at [279, 63] on button "Incomplete" at bounding box center [285, 59] width 24 height 7
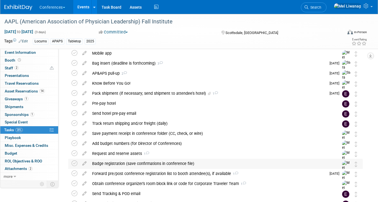
scroll to position [44, 0]
click at [21, 31] on span "[DATE] to [DATE]" at bounding box center [18, 31] width 29 height 5
select select "9"
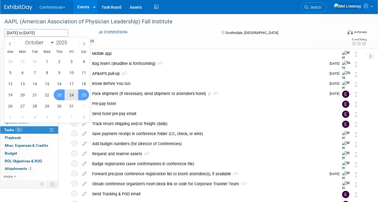
click at [30, 6] on img at bounding box center [18, 8] width 28 height 6
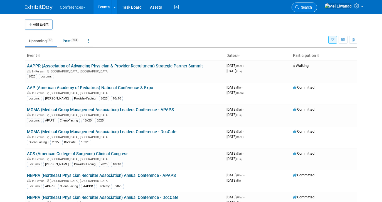
click at [312, 9] on span "Search" at bounding box center [305, 7] width 13 height 4
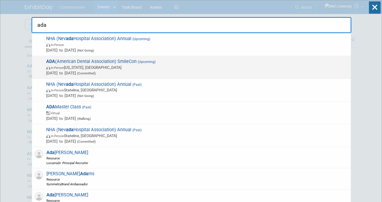
type input "ada"
click at [84, 67] on span "In-Person [US_STATE], [GEOGRAPHIC_DATA]" at bounding box center [197, 68] width 302 height 6
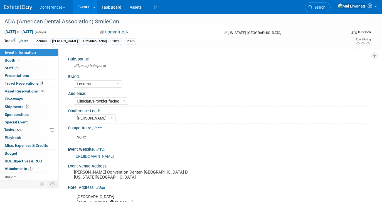
select select "Locums"
select select "Clinician/Provider-facing"
select select "[PERSON_NAME]"
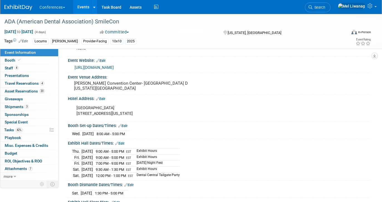
scroll to position [89, 0]
click at [20, 128] on span "42%" at bounding box center [19, 130] width 8 height 4
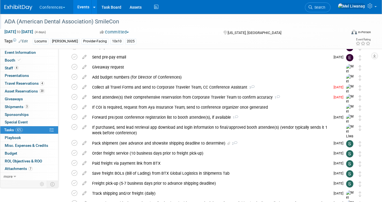
scroll to position [37, 0]
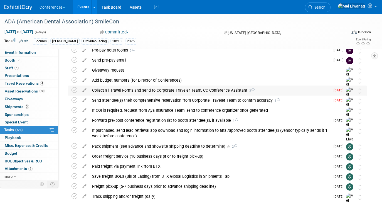
click at [156, 90] on div "Collect all Travel Forms and send to Corporate Traveler Team, CC Conference Ass…" at bounding box center [209, 89] width 241 height 9
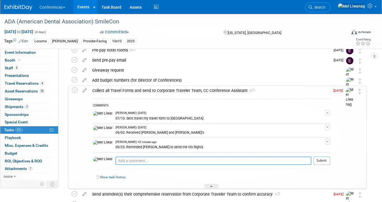
click at [155, 159] on textarea at bounding box center [213, 160] width 196 height 8
click at [76, 91] on icon at bounding box center [75, 90] width 6 height 6
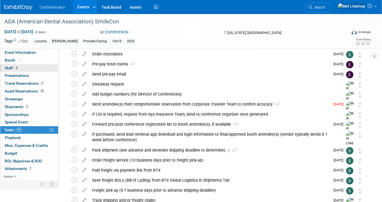
scroll to position [16, 0]
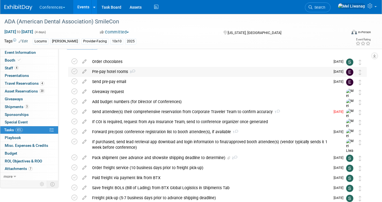
click at [150, 72] on div "Pre-pay hotel rooms 3" at bounding box center [209, 71] width 241 height 9
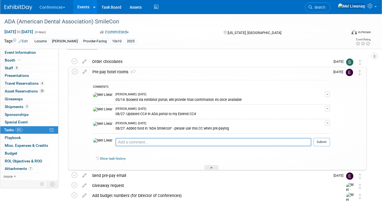
click at [216, 72] on div "Pre-pay hotel rooms 3" at bounding box center [210, 71] width 240 height 9
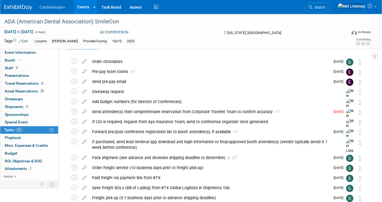
click at [331, 1] on li "Search" at bounding box center [318, 7] width 26 height 14
click at [325, 6] on span "Search" at bounding box center [319, 7] width 13 height 4
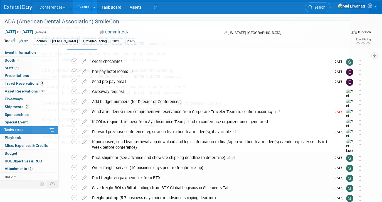
scroll to position [0, 0]
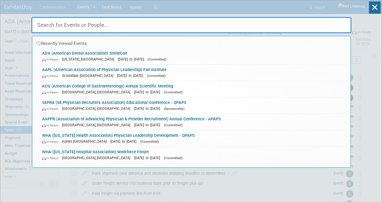
click at [332, 6] on div "Recently Viewed Events: ADA (American Dental Association) SmileCon In-Person Wa…" at bounding box center [191, 83] width 320 height 167
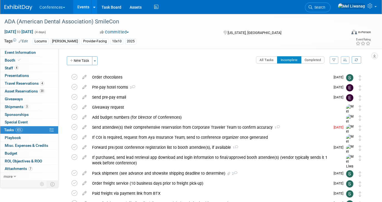
click at [325, 6] on span "Search" at bounding box center [319, 7] width 13 height 4
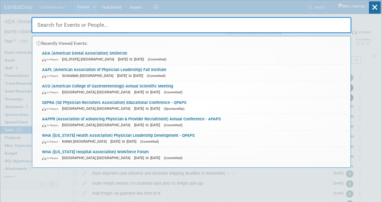
click at [332, 6] on div "Recently Viewed Events: ADA (American Dental Association) SmileCon In-Person Wa…" at bounding box center [191, 83] width 320 height 167
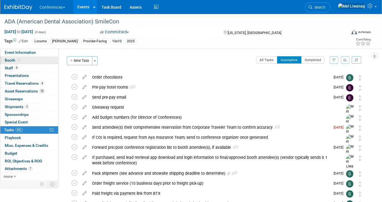
click at [19, 62] on span "Booth" at bounding box center [13, 60] width 17 height 4
select select "10'x10'"
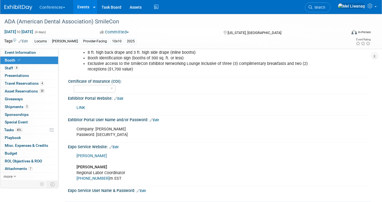
scroll to position [103, 0]
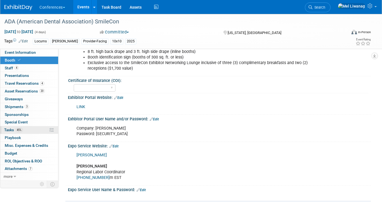
click at [15, 129] on span "Tasks 45%" at bounding box center [13, 129] width 19 height 4
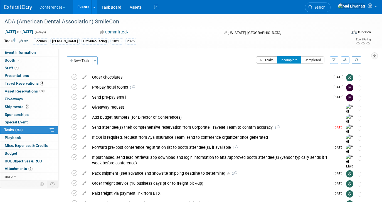
click at [259, 62] on button "All Tasks" at bounding box center [266, 59] width 21 height 7
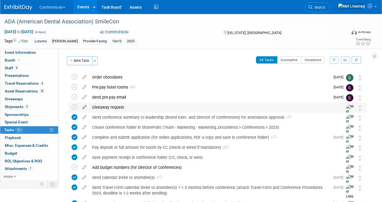
click at [85, 106] on icon at bounding box center [85, 105] width 10 height 7
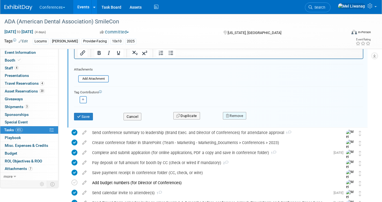
scroll to position [121, 0]
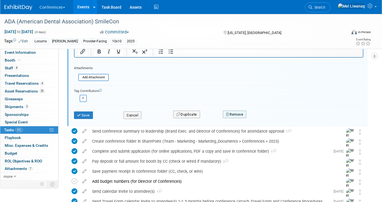
click at [234, 113] on button "Remove" at bounding box center [235, 114] width 24 height 8
click at [264, 117] on link "Yes" at bounding box center [266, 118] width 16 height 9
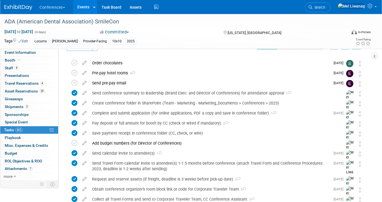
scroll to position [0, 0]
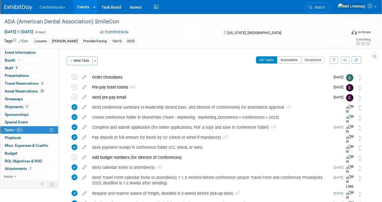
click at [283, 61] on button "Incomplete" at bounding box center [289, 59] width 24 height 7
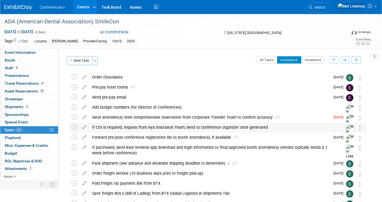
click at [207, 131] on div "If COI is required, request from Aya Insurance Team; send to conference organiz…" at bounding box center [212, 126] width 246 height 9
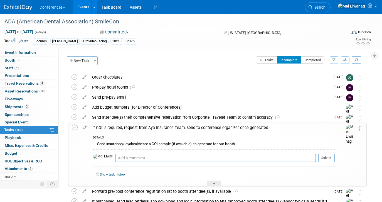
click at [164, 157] on textarea at bounding box center [215, 158] width 201 height 8
type textarea "N/a"
click at [328, 158] on button "Submit" at bounding box center [326, 158] width 16 height 8
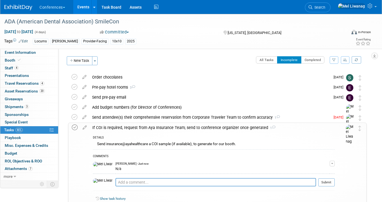
click at [75, 128] on icon at bounding box center [75, 127] width 6 height 6
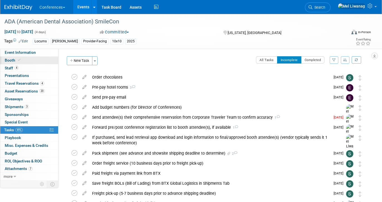
click at [33, 57] on link "Booth" at bounding box center [29, 60] width 58 height 8
select select "10'x10'"
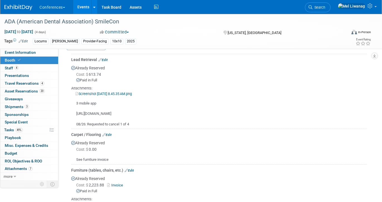
scroll to position [277, 0]
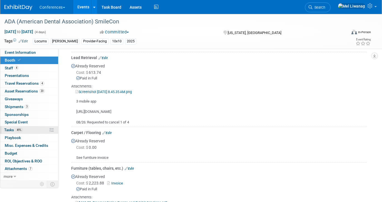
click at [31, 127] on link "49% Tasks 49%" at bounding box center [29, 130] width 58 height 8
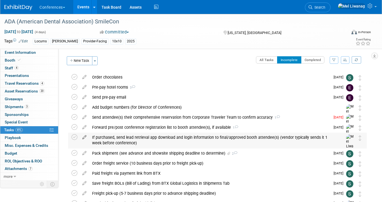
click at [82, 135] on icon at bounding box center [85, 135] width 10 height 7
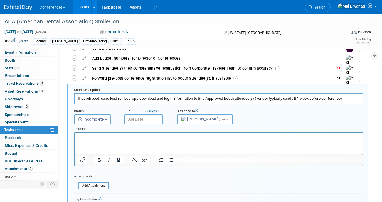
scroll to position [51, 0]
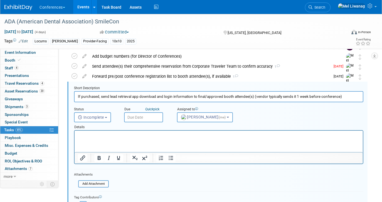
click at [144, 117] on input "text" at bounding box center [143, 117] width 39 height 10
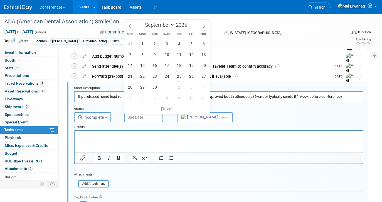
click at [205, 29] on span at bounding box center [204, 25] width 10 height 9
select select "9"
click at [167, 68] on span "15" at bounding box center [166, 65] width 11 height 11
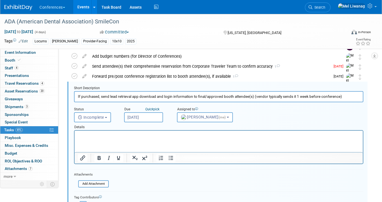
click at [139, 117] on input "Oct 15, 2025" at bounding box center [143, 117] width 39 height 10
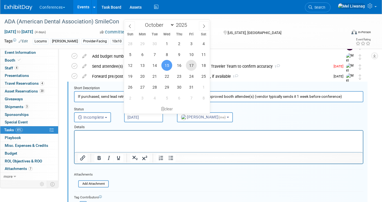
click at [190, 65] on span "17" at bounding box center [191, 65] width 11 height 11
type input "Oct 17, 2025"
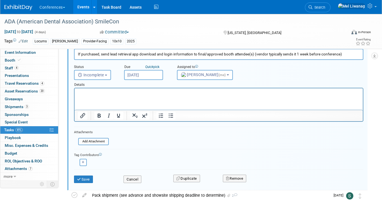
scroll to position [99, 0]
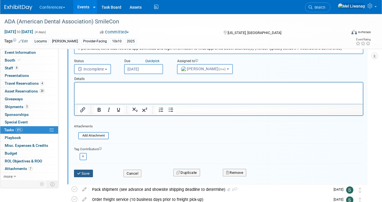
click at [93, 173] on button "Save" at bounding box center [83, 173] width 19 height 8
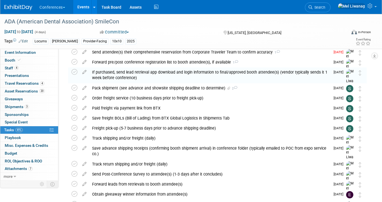
scroll to position [64, 0]
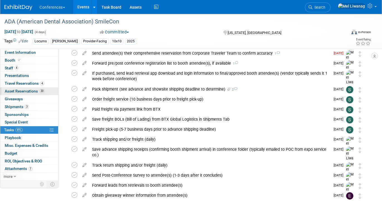
click at [31, 90] on span "Asset Reservations 20" at bounding box center [25, 91] width 40 height 4
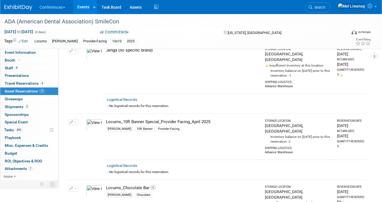
scroll to position [597, 0]
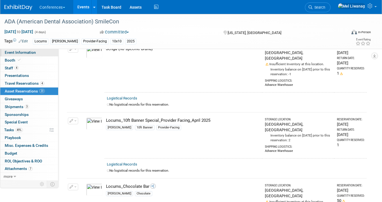
click at [44, 54] on link "Event Information" at bounding box center [29, 53] width 58 height 8
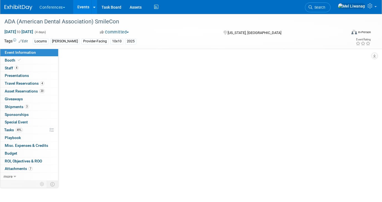
scroll to position [0, 0]
select select "Locums"
select select "Clinician/Provider-facing"
select select "Mel"
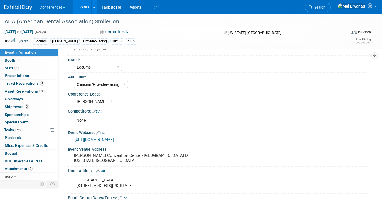
scroll to position [18, 0]
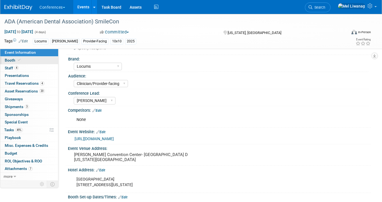
click at [50, 58] on link "Booth" at bounding box center [29, 60] width 58 height 8
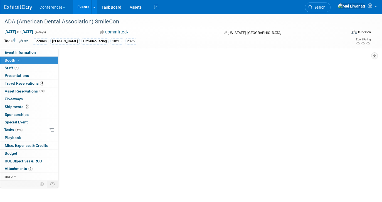
scroll to position [0, 0]
select select "10'x10'"
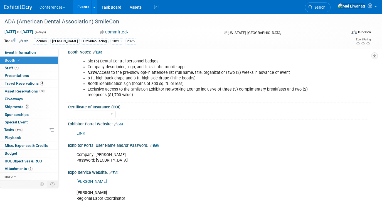
scroll to position [85, 0]
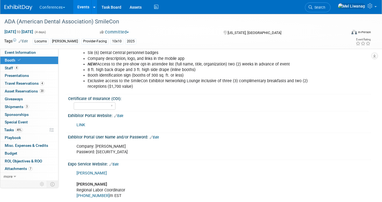
click at [106, 155] on div "Company: Aya Locums Password: 527EE734" at bounding box center [192, 149] width 239 height 17
click at [106, 152] on div "Company: Aya Locums Password: 527EE734" at bounding box center [192, 149] width 239 height 17
copy div "527EE734"
click at [81, 123] on link "LINK" at bounding box center [81, 124] width 9 height 5
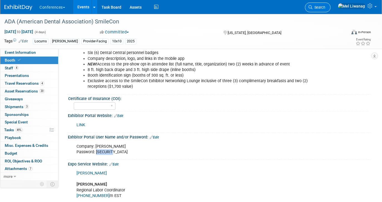
click at [331, 9] on link "Search" at bounding box center [318, 8] width 26 height 10
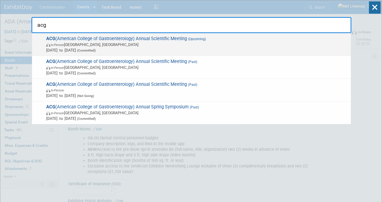
type input "acg"
click at [152, 45] on span "In-Person Phoenix, AZ" at bounding box center [197, 45] width 302 height 6
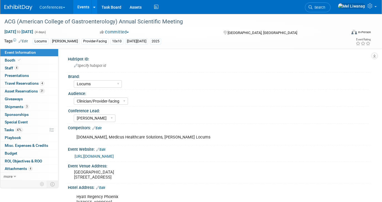
select select "Locums"
select select "Clinician/Provider-facing"
select select "[PERSON_NAME]"
click at [45, 62] on link "Booth" at bounding box center [29, 60] width 58 height 8
select select "10'x10'"
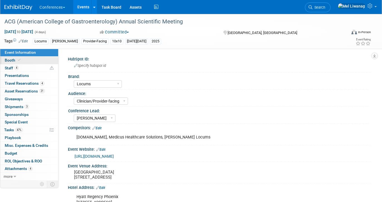
select select "Yes"
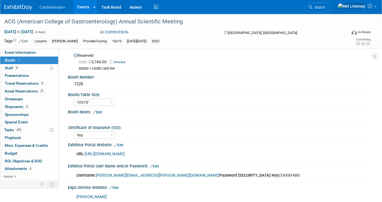
scroll to position [24, 0]
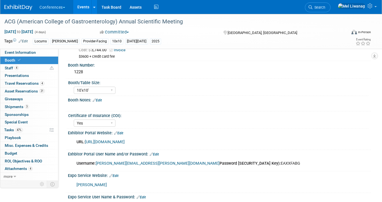
click at [203, 164] on div "Username: [PERSON_NAME][EMAIL_ADDRESS][PERSON_NAME][DOMAIN_NAME] Password [SECU…" at bounding box center [192, 163] width 239 height 11
copy div "EAXXFABG"
click at [125, 144] on link "https://www.conferenceharvester.com/harvester2ex/login.asp?EventKey=DPGMASWE" at bounding box center [105, 141] width 40 height 5
click at [25, 127] on link "47% Tasks 47%" at bounding box center [29, 130] width 58 height 8
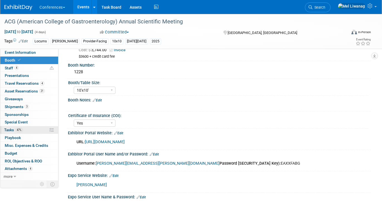
scroll to position [0, 0]
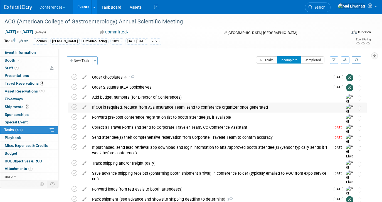
click at [168, 107] on div "If COI is required, request from Aya Insurance Team; send to conference organiz…" at bounding box center [212, 106] width 246 height 9
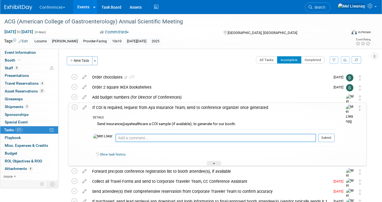
click at [156, 136] on textarea at bounding box center [215, 138] width 201 height 8
type textarea "N/a"
click at [331, 137] on button "Submit" at bounding box center [326, 138] width 16 height 8
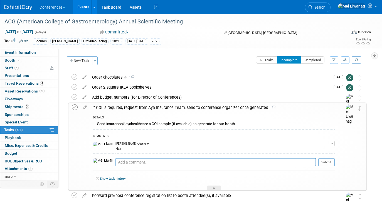
click at [77, 108] on icon at bounding box center [75, 107] width 6 height 6
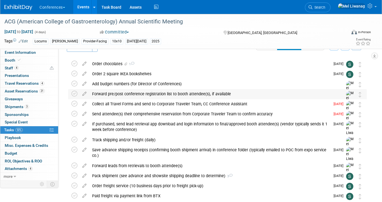
scroll to position [10, 0]
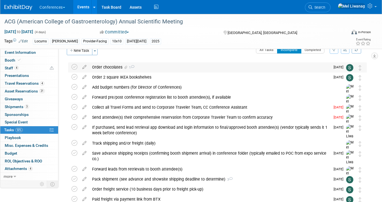
click at [173, 70] on div "Order chocolates 1" at bounding box center [209, 66] width 241 height 9
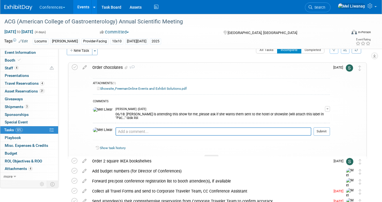
click at [173, 70] on div "Order chocolates 1" at bounding box center [210, 67] width 240 height 9
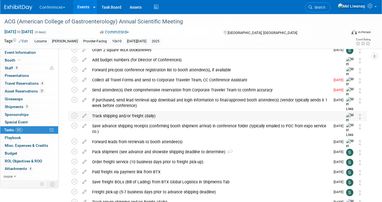
scroll to position [0, 0]
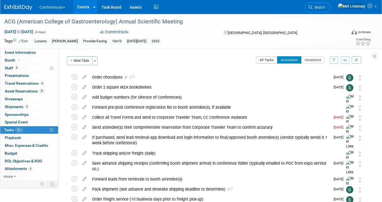
click at [266, 61] on button "All Tasks" at bounding box center [266, 59] width 21 height 7
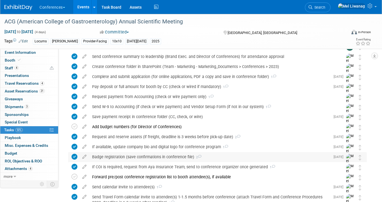
click at [204, 158] on div "Badge registration (save confirmations in conference file) 2" at bounding box center [209, 156] width 241 height 9
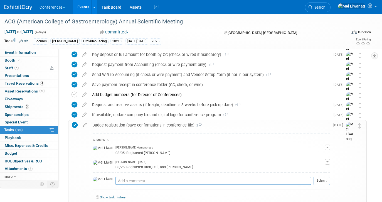
scroll to position [75, 0]
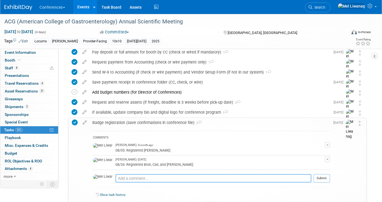
click at [173, 181] on textarea at bounding box center [213, 178] width 196 height 8
type textarea "09/15: Confirmed registrations"
click at [318, 181] on button "Submit" at bounding box center [322, 178] width 16 height 8
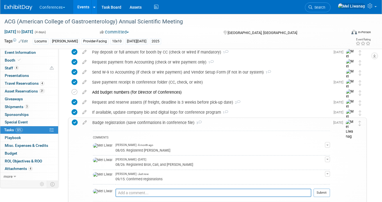
click at [161, 122] on div "Badge registration (save confirmations in conference file) 3" at bounding box center [210, 122] width 240 height 9
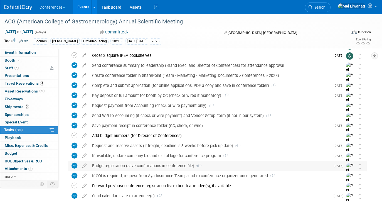
scroll to position [0, 0]
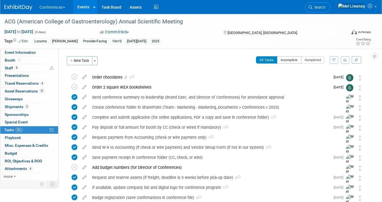
click at [285, 56] on button "Incomplete" at bounding box center [289, 59] width 24 height 7
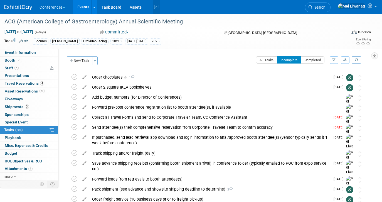
click at [160, 8] on icon at bounding box center [156, 7] width 7 height 9
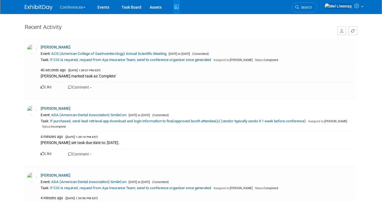
click at [45, 7] on img at bounding box center [39, 8] width 28 height 6
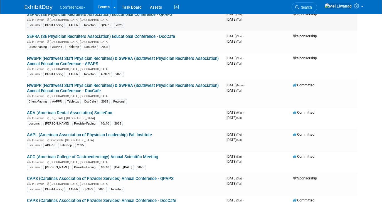
scroll to position [253, 0]
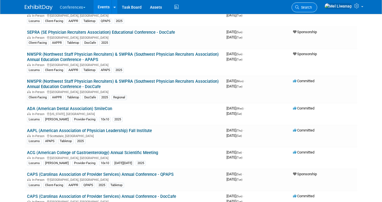
click at [317, 4] on link "Search" at bounding box center [305, 8] width 26 height 10
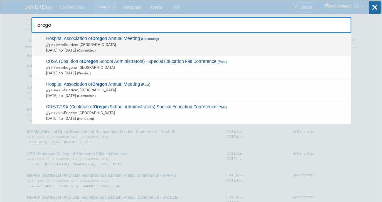
type input "orego"
click at [277, 37] on span "Hospital Association of Orego n Annual Meeting (Upcoming) In-Person Sunriver, […" at bounding box center [197, 44] width 304 height 17
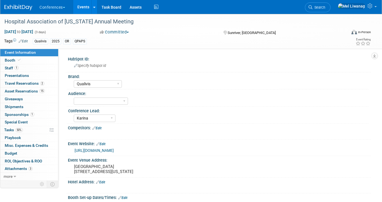
select select "Qualivis"
select select "Karina"
click at [23, 67] on link "1 Staff 1" at bounding box center [29, 68] width 58 height 8
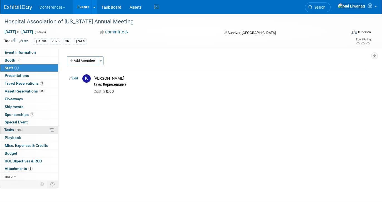
click at [33, 130] on link "50% Tasks 50%" at bounding box center [29, 130] width 58 height 8
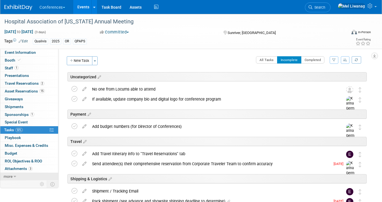
click at [16, 174] on icon at bounding box center [15, 176] width 3 height 4
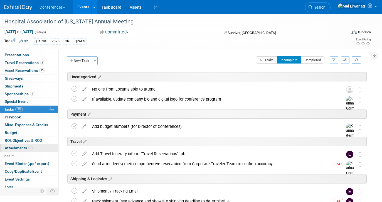
scroll to position [32, 0]
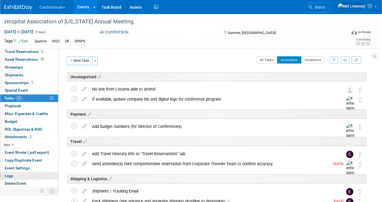
click at [14, 173] on link "Logs" at bounding box center [29, 176] width 58 height 8
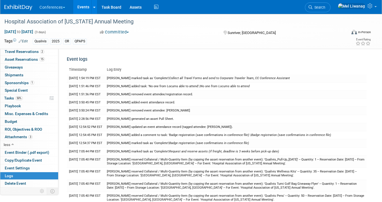
click at [14, 11] on div "Conferences Explore: My Workspaces 2 Go to Workspace: Conferences Marketing Req…" at bounding box center [187, 7] width 366 height 14
click at [10, 5] on img at bounding box center [18, 8] width 28 height 6
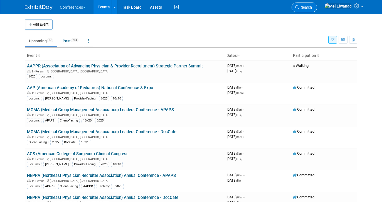
click at [317, 10] on link "Search" at bounding box center [305, 8] width 26 height 10
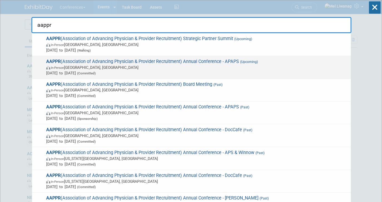
type input "aappr"
click at [213, 72] on span "[DATE] to [DATE] (Committed)" at bounding box center [197, 73] width 302 height 6
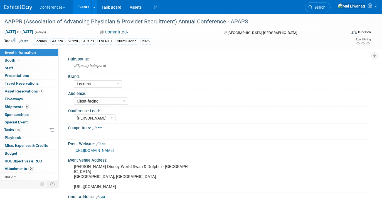
select select "Locums"
select select "Client-facing"
select select "[PERSON_NAME]"
click at [325, 6] on span "Search" at bounding box center [319, 7] width 13 height 4
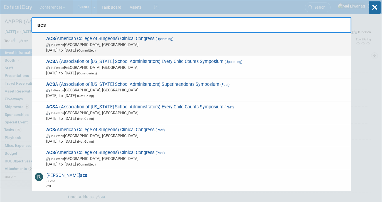
type input "acs"
click at [188, 45] on span "In-Person Chicago, IL" at bounding box center [197, 45] width 302 height 6
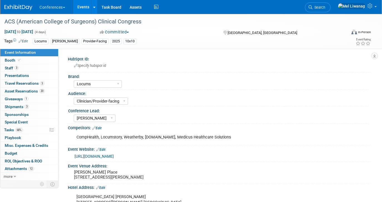
select select "Locums"
select select "Clinician/Provider-facing"
select select "[PERSON_NAME]"
click at [46, 89] on link "20 Asset Reservations 20" at bounding box center [29, 91] width 58 height 8
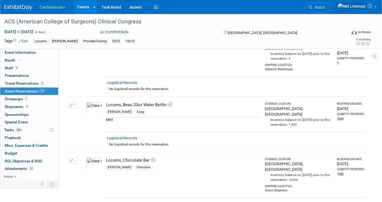
scroll to position [640, 0]
click at [331, 13] on li "Search" at bounding box center [318, 7] width 26 height 14
click at [325, 8] on span "Search" at bounding box center [319, 7] width 13 height 4
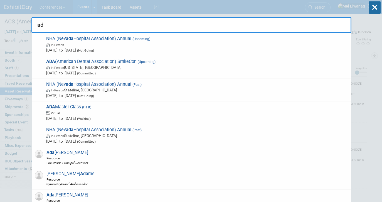
type input "a"
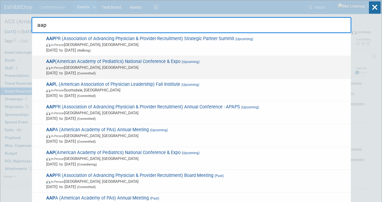
type input "aap"
click at [150, 70] on span "Sep 26, 2025 to Sep 29, 2025 (Committed)" at bounding box center [197, 73] width 302 height 6
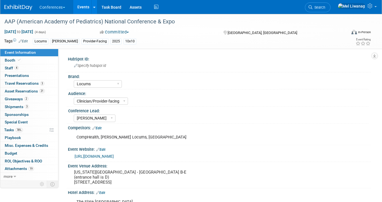
select select "Locums"
select select "Clinician/Provider-facing"
select select "Mel"
click at [40, 95] on link "2 Giveaways 2" at bounding box center [29, 99] width 58 height 8
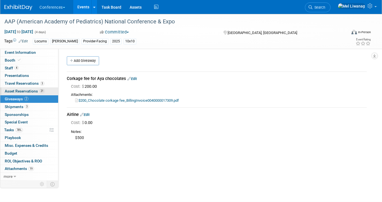
click at [33, 95] on link "21 Asset Reservations 21" at bounding box center [29, 91] width 58 height 8
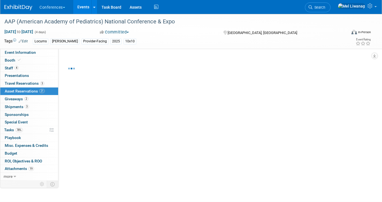
click at [35, 90] on span "Asset Reservations 21" at bounding box center [25, 91] width 40 height 4
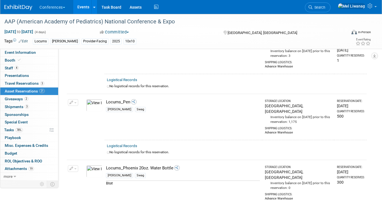
scroll to position [840, 0]
click at [78, 159] on td "Change Reservation Manage Logistical Records" at bounding box center [73, 182] width 13 height 46
click at [76, 164] on button "button" at bounding box center [73, 167] width 10 height 7
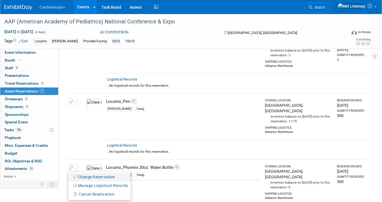
click at [81, 173] on button "Change Reservation" at bounding box center [94, 177] width 47 height 8
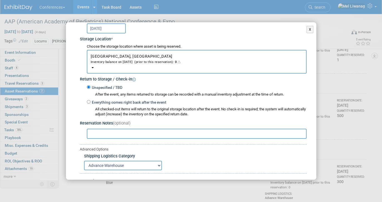
scroll to position [99, 0]
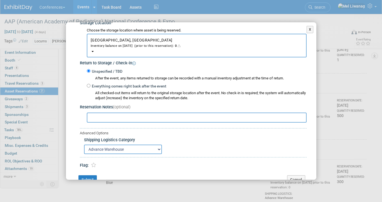
click at [136, 120] on input "text" at bounding box center [197, 117] width 220 height 10
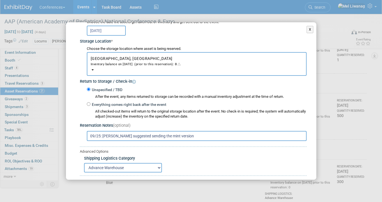
scroll to position [113, 0]
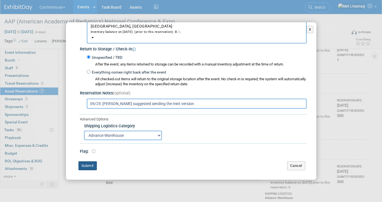
type input "09/25: Sophie suggested sending the mint version"
click at [88, 164] on button "Submit" at bounding box center [87, 165] width 18 height 9
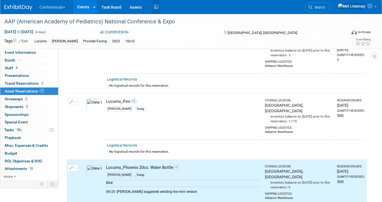
click at [157, 7] on icon at bounding box center [156, 7] width 7 height 9
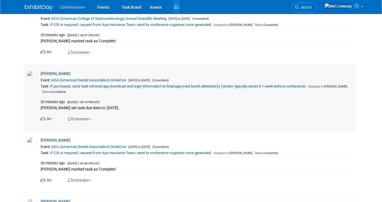
scroll to position [1589, 0]
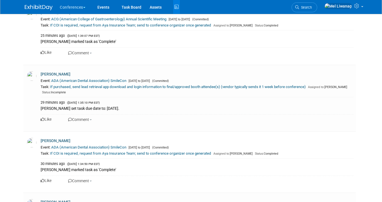
click at [40, 5] on img at bounding box center [39, 8] width 28 height 6
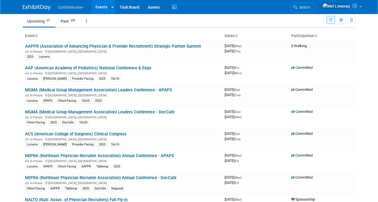
scroll to position [20, 0]
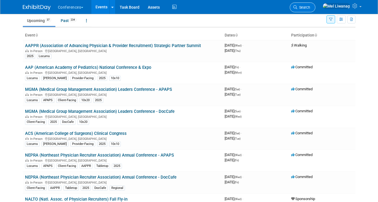
click at [310, 7] on span "Search" at bounding box center [303, 7] width 13 height 4
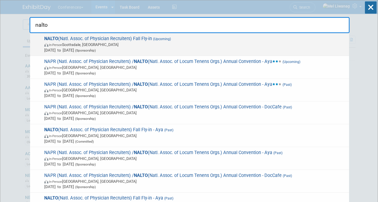
type input "nalto"
click at [213, 48] on span "[DATE] to [DATE] (Sponsorship)" at bounding box center [195, 50] width 302 height 6
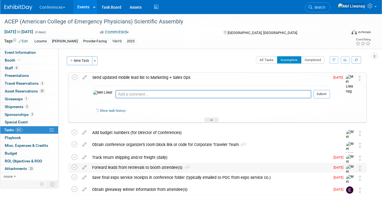
click at [143, 165] on div "Forward leads from retrievals to booth attendee(s) 1" at bounding box center [209, 167] width 241 height 9
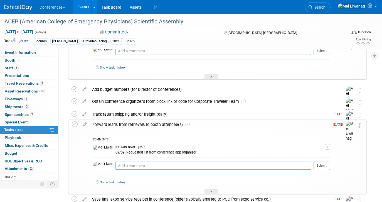
scroll to position [44, 0]
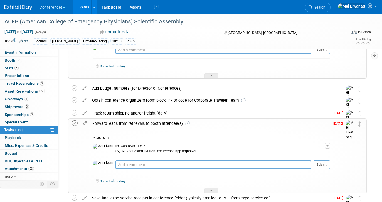
click at [75, 122] on icon at bounding box center [75, 123] width 6 height 6
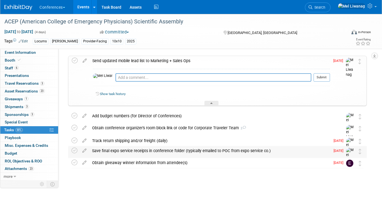
click at [129, 124] on div "Obtain conference organizer's room block link or code for Corporate Traveler Te…" at bounding box center [212, 127] width 246 height 9
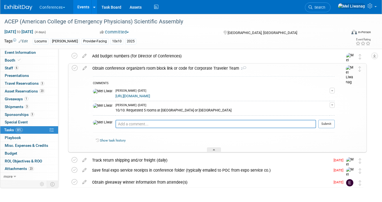
scroll to position [79, 0]
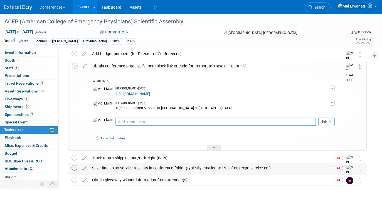
click at [77, 169] on icon at bounding box center [75, 168] width 6 height 6
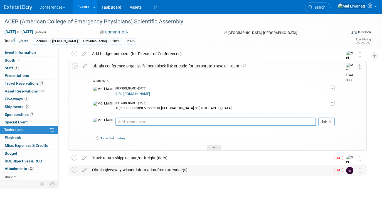
click at [143, 172] on div "Obtain giveaway winner information from attendee(s)" at bounding box center [209, 169] width 241 height 9
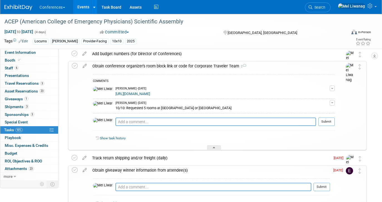
click at [143, 172] on div "Obtain giveaway winner information from attendee(s)" at bounding box center [210, 169] width 240 height 9
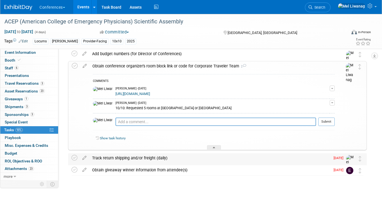
click at [136, 156] on div "Track return shipping and/or freight (daily)" at bounding box center [209, 157] width 241 height 9
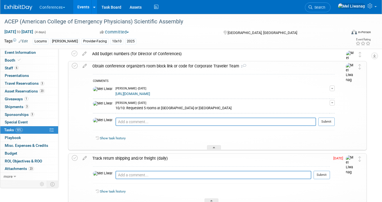
click at [136, 156] on div "Track return shipping and/or freight (daily)" at bounding box center [210, 157] width 240 height 9
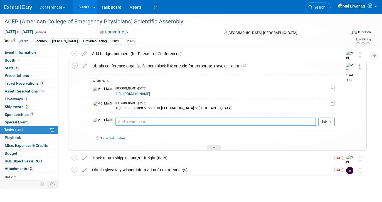
click at [116, 65] on div "Obtain conference organizer's room block link or code for Corporate Traveler Te…" at bounding box center [212, 65] width 245 height 9
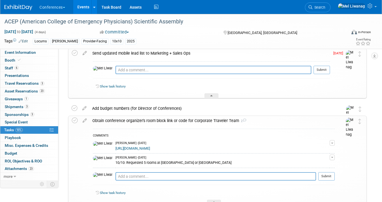
scroll to position [7, 0]
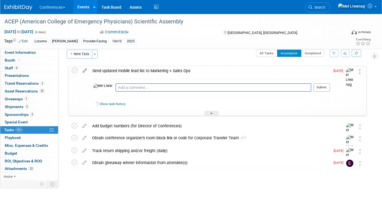
click at [85, 70] on icon at bounding box center [85, 69] width 10 height 7
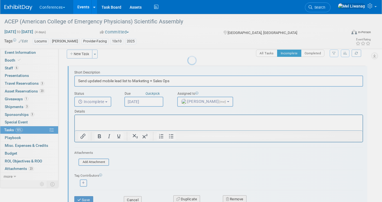
scroll to position [0, 0]
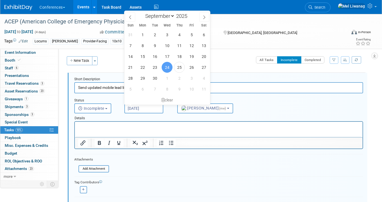
click at [149, 110] on input "Sep 24, 2025" at bounding box center [143, 108] width 39 height 10
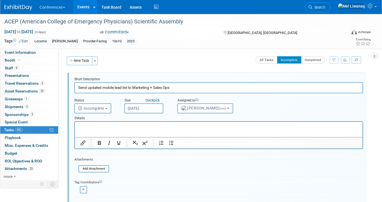
click at [138, 173] on form "Short Description Send updated mobile lead list to Marketing + Sales Ops Status…" at bounding box center [218, 146] width 297 height 139
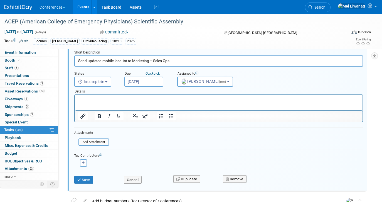
scroll to position [27, 0]
click at [222, 182] on div "Remove" at bounding box center [281, 178] width 124 height 13
click at [225, 181] on button "Remove" at bounding box center [235, 178] width 24 height 8
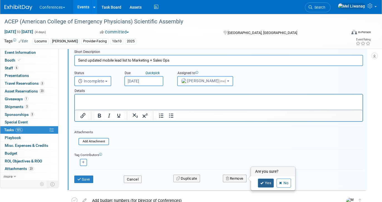
click at [268, 185] on link "Yes" at bounding box center [266, 182] width 16 height 9
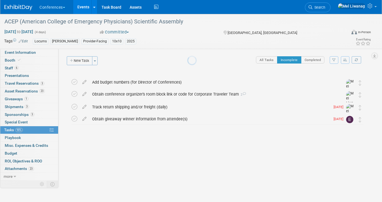
scroll to position [0, 0]
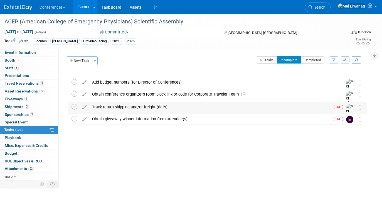
click at [160, 107] on div "Track return shipping and/or freight (daily)" at bounding box center [209, 106] width 241 height 9
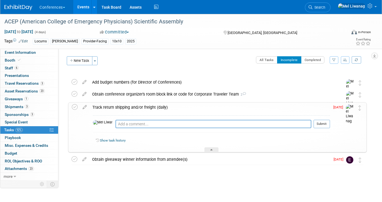
click at [160, 107] on div "Track return shipping and/or freight (daily)" at bounding box center [210, 106] width 240 height 9
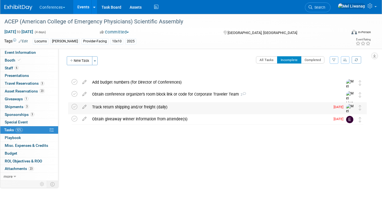
click at [71, 109] on div "Track return shipping and/or freight (daily) Pro tip: Press Ctrl-Enter to submi…" at bounding box center [217, 113] width 299 height 22
click at [72, 108] on icon at bounding box center [75, 107] width 6 height 6
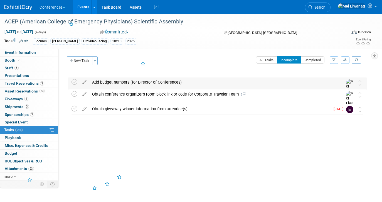
click at [115, 87] on td "Add budget numbers (for Director of Conferences) Pro tip: Press Ctrl-Enter to s…" at bounding box center [212, 87] width 246 height 21
click at [115, 92] on div "Obtain conference organizer's room block link or code for Corporate Traveler Te…" at bounding box center [212, 93] width 246 height 9
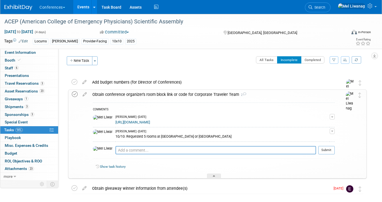
click at [75, 94] on icon at bounding box center [75, 94] width 6 height 6
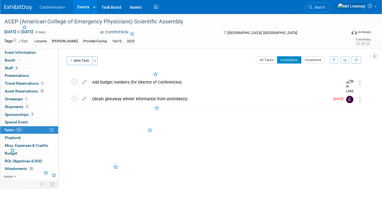
click at [123, 123] on div "ACEP (American College of Emergency Physicians) Scientific Assembly Salt Lake C…" at bounding box center [215, 99] width 301 height 54
click at [134, 82] on div "Add budget numbers (for Director of Conferences)" at bounding box center [212, 81] width 246 height 9
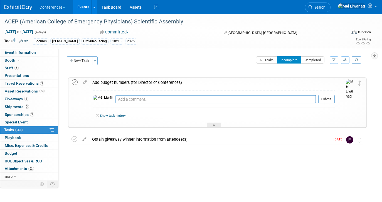
click at [77, 82] on icon at bounding box center [75, 82] width 6 height 6
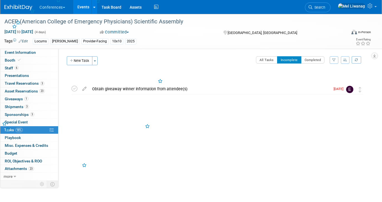
click at [120, 134] on div "HubSpot ID: Specify hubspot id Brand: Aya Bespoke Corporate Dawson DocCafe Educ…" at bounding box center [214, 115] width 313 height 132
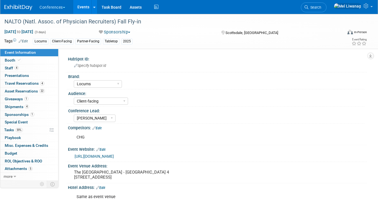
select select "Locums"
select select "Client-facing"
select select "[PERSON_NAME]"
click at [321, 6] on span "Search" at bounding box center [314, 7] width 13 height 4
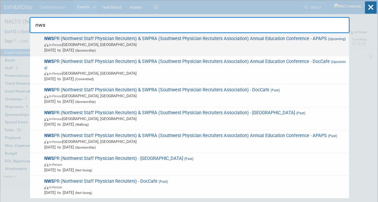
type input "nws"
click at [199, 35] on div "NWS PR (Northwest Staff Physician Recruiters) & SWPRA (Southwest Physician Recr…" at bounding box center [189, 44] width 319 height 23
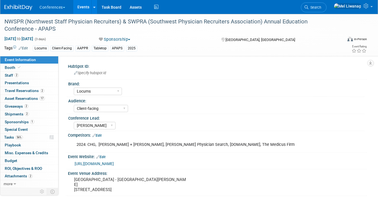
select select "Locums"
select select "Client-facing"
select select "[PERSON_NAME]"
click at [33, 137] on link "56% Tasks 56%" at bounding box center [29, 137] width 58 height 8
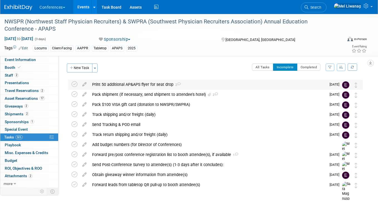
click at [164, 85] on div "Print 50 additional AP&APS flyer for seat drop 2" at bounding box center [207, 84] width 237 height 9
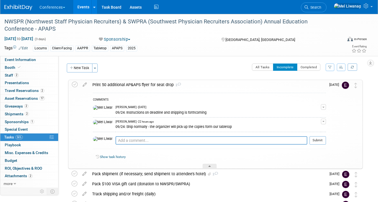
click at [164, 86] on div "Print 50 additional AP&APS flyer for seat drop 2" at bounding box center [208, 84] width 236 height 9
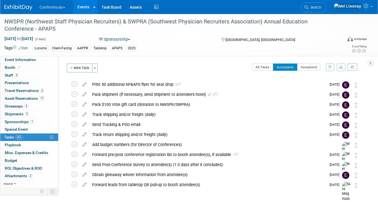
click at [21, 8] on img at bounding box center [18, 8] width 28 height 6
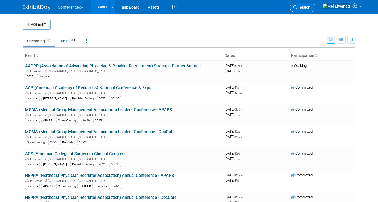
click at [315, 5] on link "Search" at bounding box center [303, 8] width 26 height 10
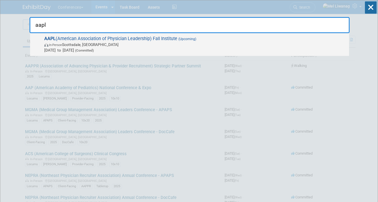
type input "aapl"
click at [240, 42] on span "In-Person [GEOGRAPHIC_DATA], [GEOGRAPHIC_DATA]" at bounding box center [195, 45] width 302 height 6
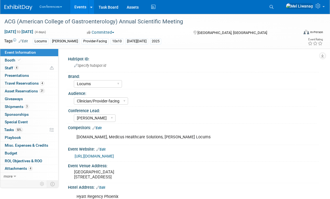
select select "Locums"
select select "Clinician/Provider-facing"
select select "[PERSON_NAME]"
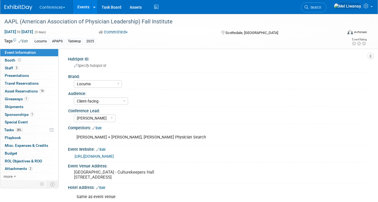
select select "Locums"
select select "Client-facing"
select select "[PERSON_NAME]"
click at [31, 129] on link "28% Tasks 28%" at bounding box center [29, 130] width 58 height 8
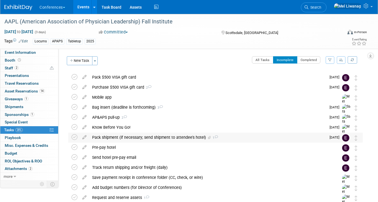
click at [126, 137] on div "Pack shipment (if necessary; send shipment to attendee's hotel) 1" at bounding box center [207, 136] width 237 height 9
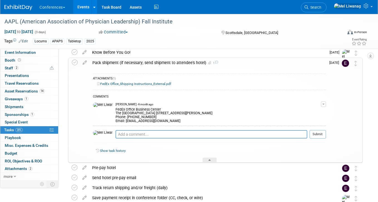
scroll to position [64, 0]
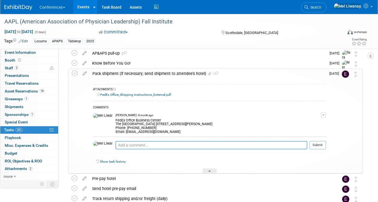
click at [162, 94] on link "FedEx Office_Shipping Instructions_External.pdf" at bounding box center [134, 95] width 74 height 4
click at [138, 145] on textarea at bounding box center [211, 145] width 192 height 8
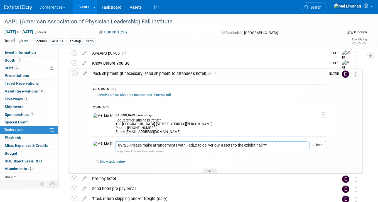
drag, startPoint x: 227, startPoint y: 145, endPoint x: 252, endPoint y: 143, distance: 25.1
click at [252, 143] on textarea "09/25: Please make arrangements with FedEx to deliver our assets to the exhibit…" at bounding box center [211, 145] width 192 height 8
click at [298, 143] on textarea "09/25: Please make arrangements with FedEx to deliver our assets to our table i…" at bounding box center [211, 145] width 192 height 8
paste textarea "Note: there may be a charge incurred from FedEx for delivery of your booth item…"
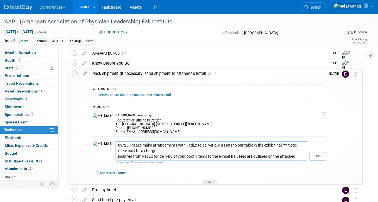
click at [115, 156] on textarea "09/25: Please make arrangements with FedEx to deliver our assets to our table i…" at bounding box center [211, 150] width 192 height 19
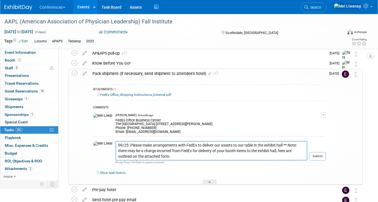
click at [144, 151] on textarea "09/25: Please make arrangements with FedEx to deliver our assets to our table i…" at bounding box center [211, 150] width 192 height 19
click at [144, 155] on textarea "09/25: Please make arrangements with FedEx to deliver our assets to our table i…" at bounding box center [211, 150] width 192 height 19
type textarea "09/25: Please make arrangements with FedEx to deliver our assets to our table i…"
click at [319, 156] on button "Submit" at bounding box center [317, 156] width 16 height 8
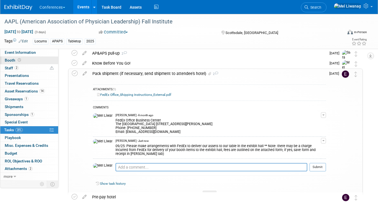
click at [34, 57] on link "Booth" at bounding box center [29, 60] width 58 height 8
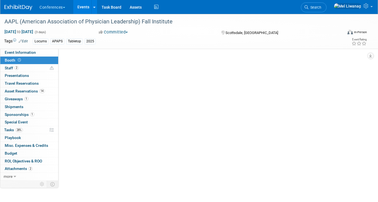
scroll to position [0, 0]
select select "6' tabletop"
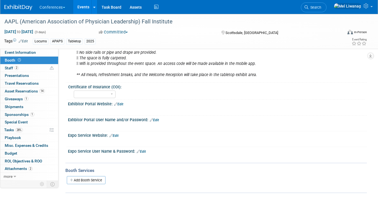
scroll to position [80, 0]
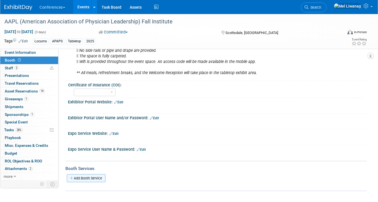
click at [73, 179] on link "Add Booth Service" at bounding box center [86, 178] width 39 height 8
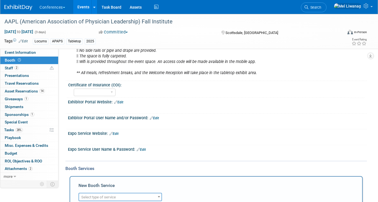
scroll to position [133, 0]
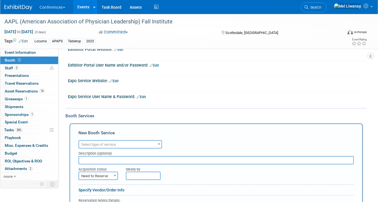
click at [116, 143] on span "Select type of service" at bounding box center [120, 145] width 82 height 8
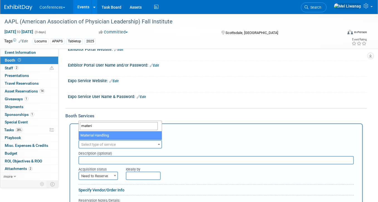
type input "materi"
select select "10"
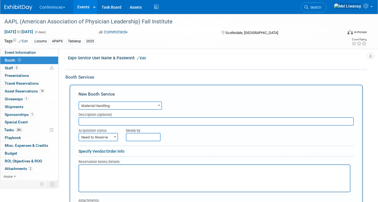
scroll to position [231, 0]
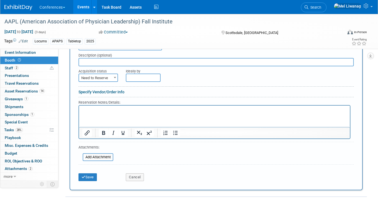
click at [95, 172] on div "Save" at bounding box center [97, 174] width 47 height 11
click at [94, 176] on button "Save" at bounding box center [87, 177] width 18 height 8
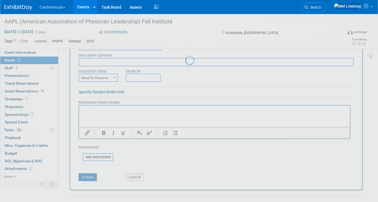
scroll to position [109, 0]
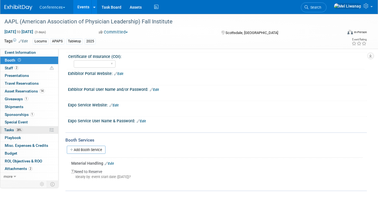
click at [25, 132] on link "28% Tasks 28%" at bounding box center [29, 130] width 58 height 8
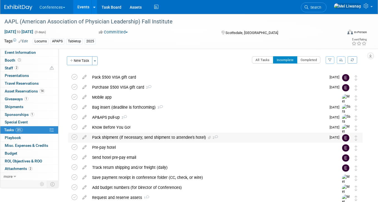
click at [128, 140] on div "Pack shipment (if necessary; send shipment to attendee's hotel) 2" at bounding box center [207, 136] width 237 height 9
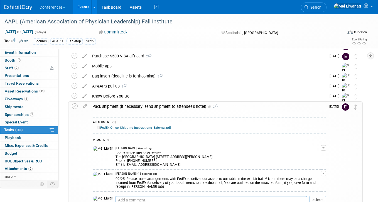
scroll to position [110, 0]
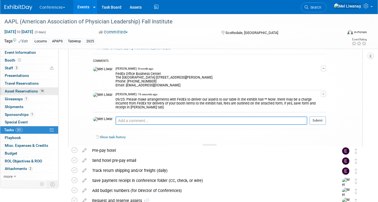
click at [35, 92] on span "Asset Reservations 14" at bounding box center [25, 91] width 40 height 4
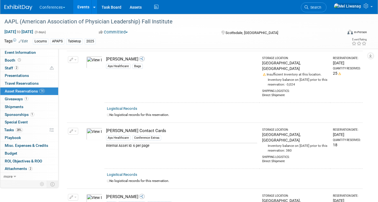
scroll to position [237, 0]
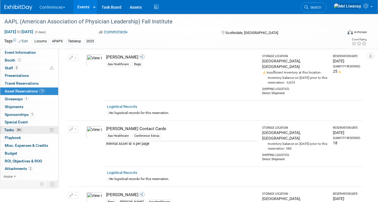
click at [29, 127] on link "28% Tasks 28%" at bounding box center [29, 130] width 58 height 8
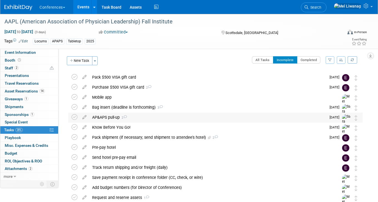
click at [162, 117] on div "AP&APS pull-up 2" at bounding box center [207, 116] width 237 height 9
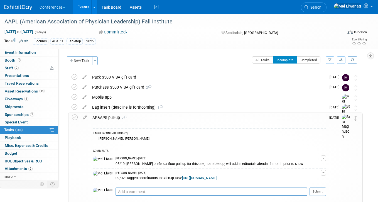
click at [162, 117] on div "AP&APS pull-up 2" at bounding box center [208, 117] width 236 height 9
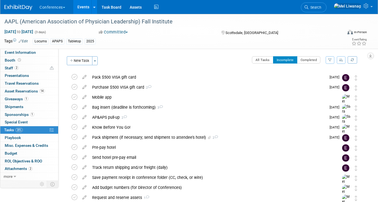
click at [26, 6] on img at bounding box center [18, 8] width 28 height 6
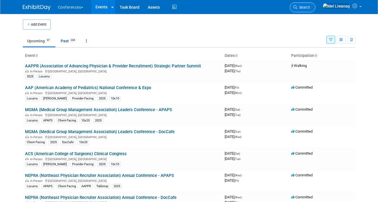
click at [310, 8] on span "Search" at bounding box center [303, 7] width 13 height 4
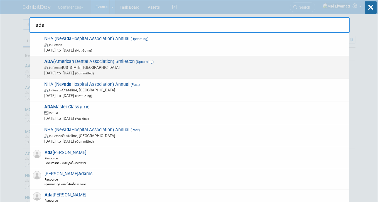
type input "ada"
click at [132, 65] on span "In-Person [US_STATE], [GEOGRAPHIC_DATA]" at bounding box center [195, 68] width 302 height 6
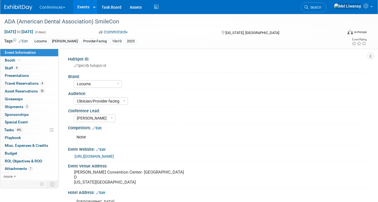
select select "Locums"
select select "Clinician/Provider-facing"
select select "[PERSON_NAME]"
click at [38, 129] on link "49% Tasks 49%" at bounding box center [29, 130] width 58 height 8
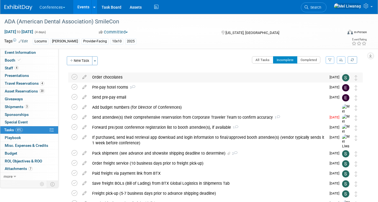
click at [200, 79] on div "Order chocolates" at bounding box center [207, 76] width 237 height 9
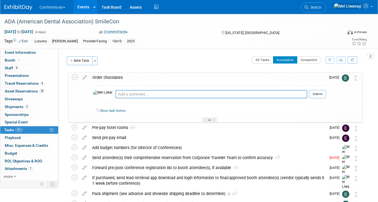
click at [200, 79] on div "Order chocolates" at bounding box center [208, 77] width 236 height 9
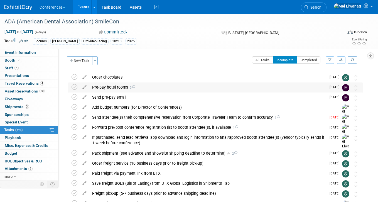
click at [202, 90] on div "Pre-pay hotel rooms 3" at bounding box center [207, 86] width 237 height 9
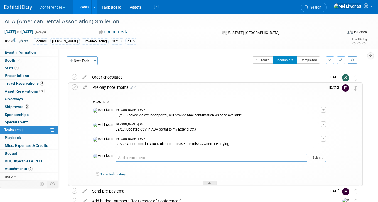
click at [202, 90] on div "Pre-pay hotel rooms 3" at bounding box center [208, 87] width 236 height 9
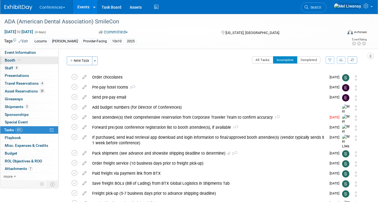
click at [47, 60] on link "Booth" at bounding box center [29, 60] width 58 height 8
select select "10'x10'"
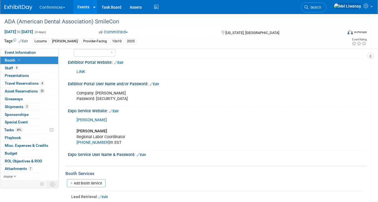
scroll to position [146, 0]
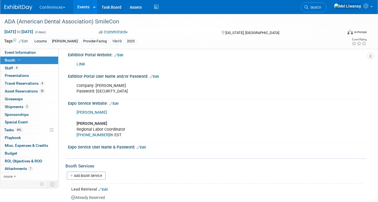
click at [108, 91] on div "Company: [PERSON_NAME] Password: [SECURITY_DATA]" at bounding box center [191, 88] width 236 height 17
copy div "527EE734"
click at [80, 65] on link "LINK" at bounding box center [81, 64] width 9 height 5
click at [36, 86] on link "4 Travel Reservations 4" at bounding box center [29, 84] width 58 height 8
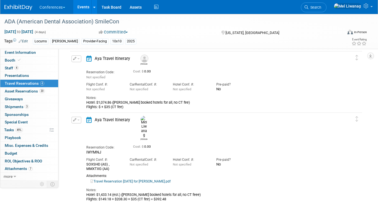
scroll to position [164, 0]
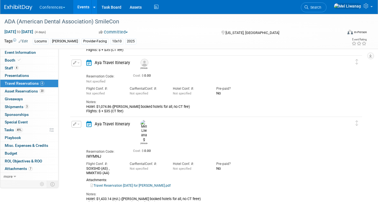
click at [75, 62] on icon "button" at bounding box center [74, 62] width 3 height 3
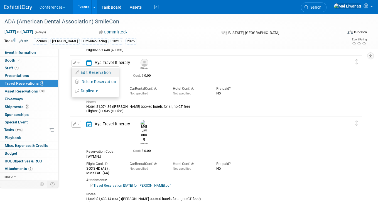
click at [79, 68] on li "Edit Reservation" at bounding box center [95, 72] width 47 height 9
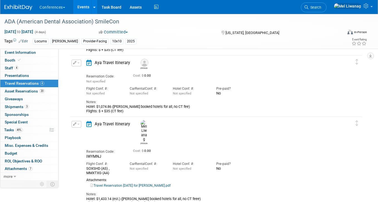
click at [78, 61] on button "button" at bounding box center [77, 63] width 10 height 7
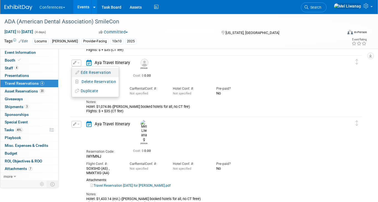
click at [78, 72] on icon "button" at bounding box center [77, 72] width 4 height 4
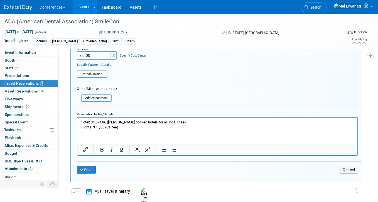
scroll to position [327, 0]
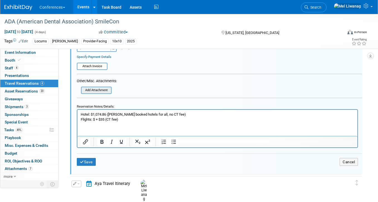
click at [108, 89] on input "file" at bounding box center [82, 90] width 57 height 6
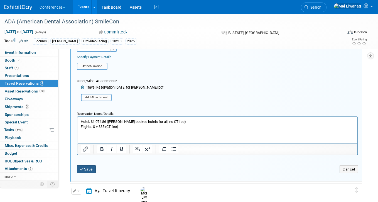
click at [83, 170] on icon "submit" at bounding box center [82, 169] width 4 height 4
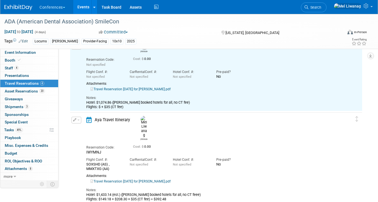
scroll to position [0, 0]
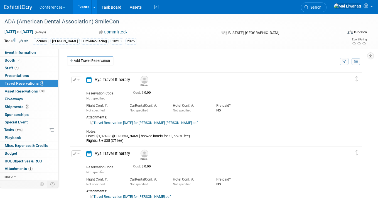
click at [19, 5] on img at bounding box center [18, 8] width 28 height 6
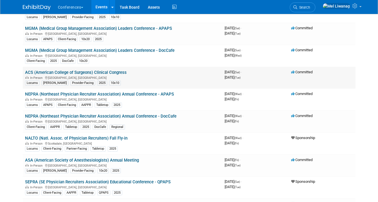
scroll to position [83, 0]
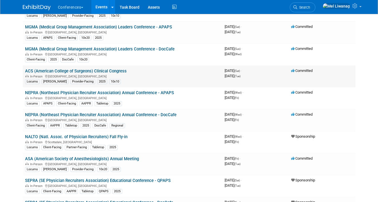
click at [103, 70] on link "ACS (American College of Surgeons) Clinical Congress" at bounding box center [76, 70] width 102 height 5
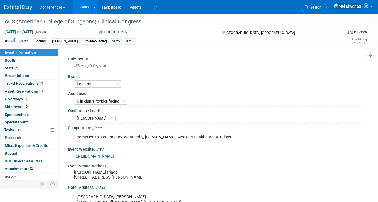
select select "Locums"
select select "Clinician/Provider-facing"
select select "[PERSON_NAME]"
click at [34, 86] on link "3 Travel Reservations 3" at bounding box center [29, 84] width 58 height 8
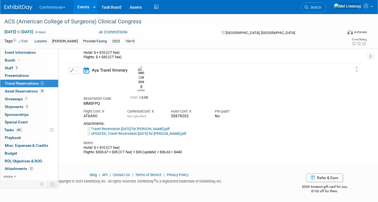
scroll to position [169, 0]
click at [18, 8] on img at bounding box center [18, 8] width 28 height 6
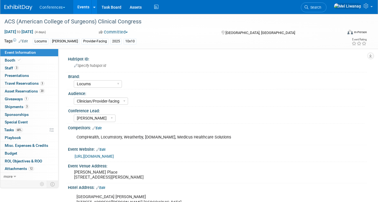
select select "Locums"
select select "Clinician/Provider-facing"
select select "Mel"
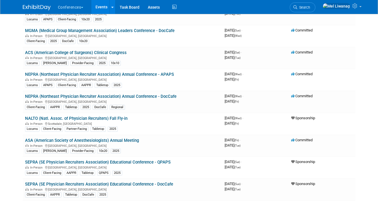
scroll to position [104, 0]
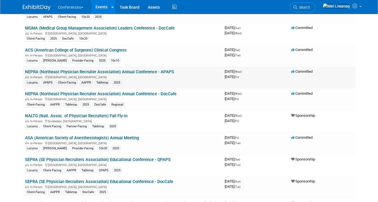
click at [57, 72] on link "NEPRA (Northeast Physician Recruiter Association) Annual Conference - APAPS" at bounding box center [99, 71] width 149 height 5
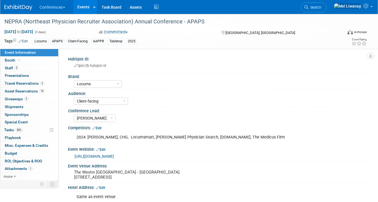
select select "Locums"
select select "Client-facing"
select select "[PERSON_NAME]"
click at [37, 83] on span "Travel Reservations 2" at bounding box center [25, 83] width 40 height 4
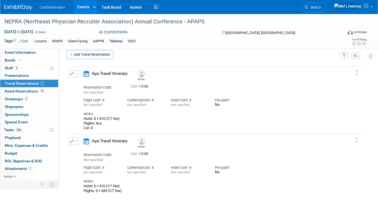
scroll to position [4, 0]
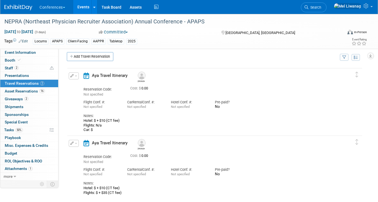
click at [75, 75] on span "button" at bounding box center [76, 75] width 2 height 1
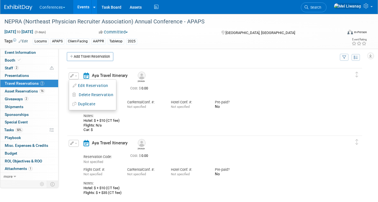
click at [77, 79] on ul "Edit Reservation Delete Reservation" at bounding box center [93, 94] width 48 height 31
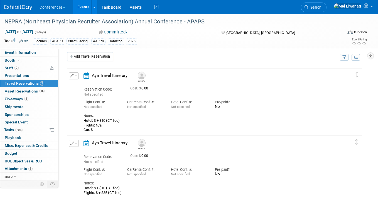
click at [74, 75] on button "button" at bounding box center [74, 75] width 10 height 7
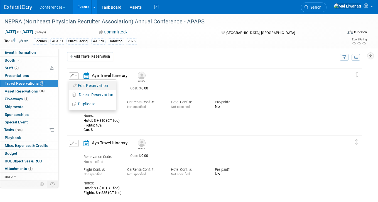
click at [75, 81] on li "Edit Reservation" at bounding box center [92, 85] width 47 height 9
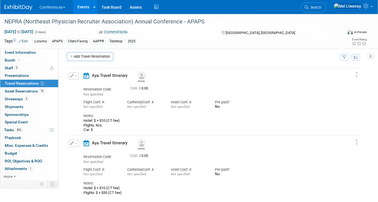
click at [74, 76] on button "button" at bounding box center [74, 75] width 10 height 7
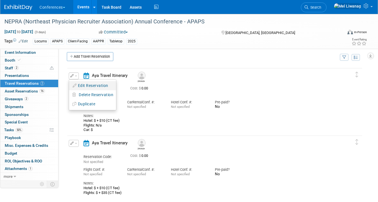
click at [78, 83] on button "Edit Reservation" at bounding box center [92, 86] width 47 height 8
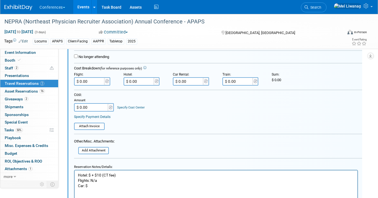
scroll to position [122, 0]
click at [102, 151] on input "file" at bounding box center [75, 150] width 66 height 6
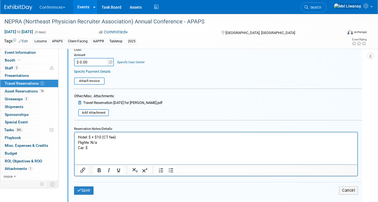
scroll to position [168, 0]
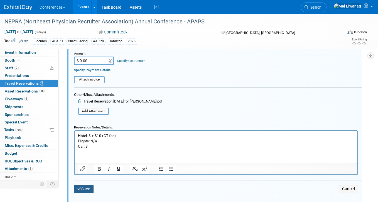
click at [87, 189] on button "Save" at bounding box center [83, 189] width 19 height 8
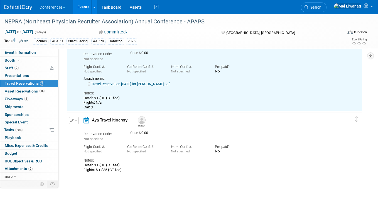
scroll to position [40, 0]
click at [74, 122] on button "button" at bounding box center [74, 120] width 10 height 7
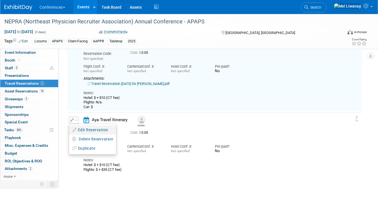
click at [77, 128] on button "Edit Reservation" at bounding box center [92, 130] width 47 height 8
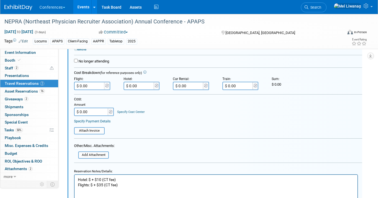
scroll to position [197, 0]
click at [100, 156] on input "file" at bounding box center [75, 155] width 66 height 6
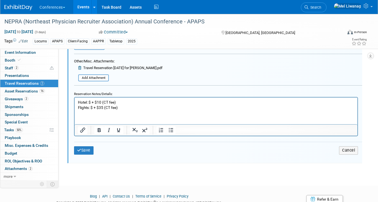
scroll to position [304, 0]
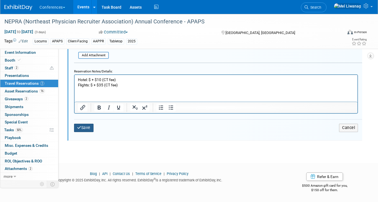
click at [87, 129] on button "Save" at bounding box center [83, 128] width 19 height 8
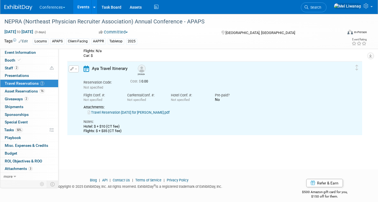
scroll to position [89, 0]
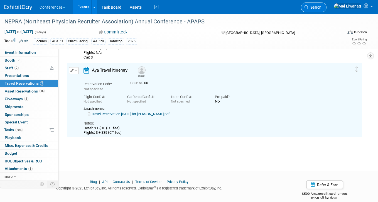
click at [321, 9] on span "Search" at bounding box center [314, 7] width 13 height 4
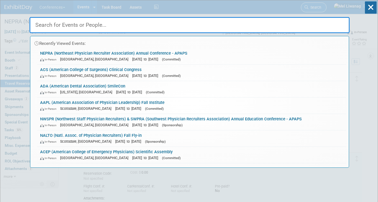
type input "b"
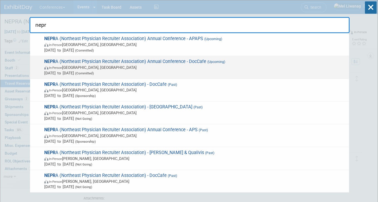
type input "nepr"
click at [275, 60] on span "NEPR A (Northeast Physician Recruiter Association) Annual Conference - DocCafe …" at bounding box center [195, 67] width 304 height 17
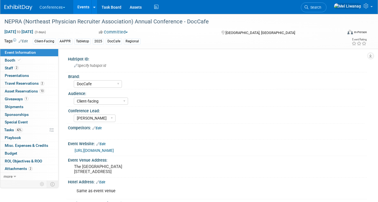
select select "DocCafe"
select select "Client-facing"
select select "[PERSON_NAME]"
click at [50, 83] on link "2 Travel Reservations 2" at bounding box center [29, 84] width 58 height 8
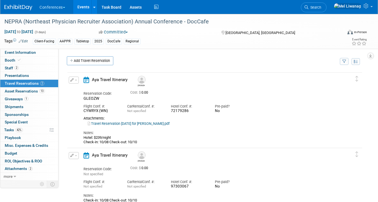
click at [24, 3] on link at bounding box center [21, 5] width 35 height 4
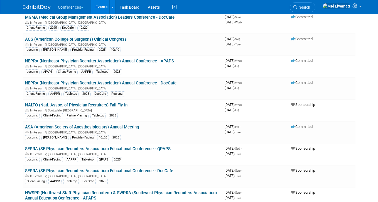
scroll to position [115, 0]
click at [120, 105] on link "NALTO (Natl. Assoc. of Physician Recruiters) Fall Fly-in" at bounding box center [76, 104] width 102 height 5
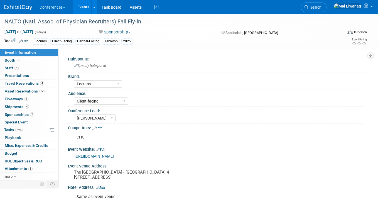
select select "Locums"
select select "Client-facing"
select select "[PERSON_NAME]"
click at [36, 83] on span "Travel Reservations 4" at bounding box center [25, 83] width 40 height 4
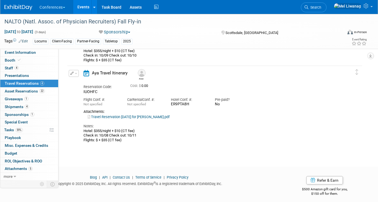
scroll to position [238, 0]
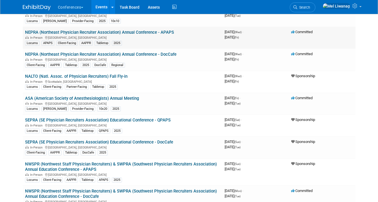
scroll to position [144, 0]
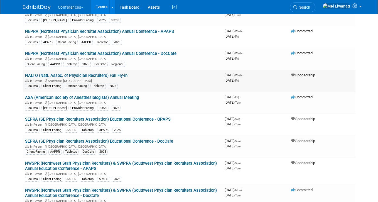
click at [89, 76] on link "NALTO (Natl. Assoc. of Physician Recruiters) Fall Fly-in" at bounding box center [76, 75] width 102 height 5
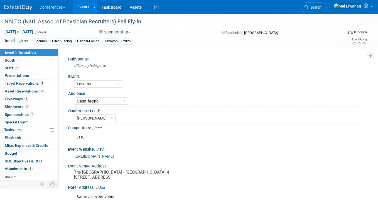
select select "Locums"
select select "Client-facing"
select select "[PERSON_NAME]"
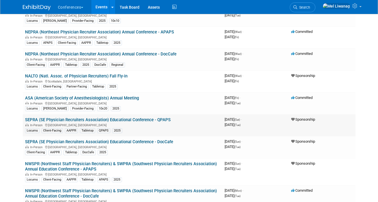
click at [89, 117] on link "SEPRA (SE Physician Recruiters Association) Educational Conference - QPAPS" at bounding box center [98, 119] width 146 height 5
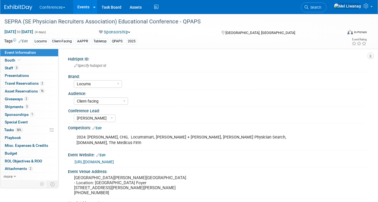
select select "Locums"
select select "Client-facing"
select select "[PERSON_NAME]"
click at [36, 82] on span "Travel Reservations 2" at bounding box center [25, 83] width 40 height 4
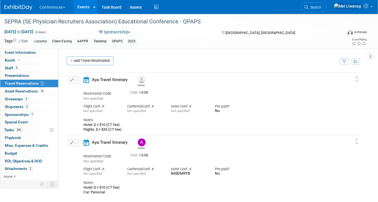
click at [74, 79] on button "button" at bounding box center [74, 80] width 10 height 7
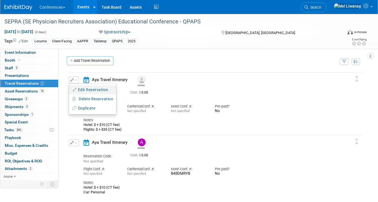
click at [76, 88] on icon "button" at bounding box center [75, 90] width 4 height 4
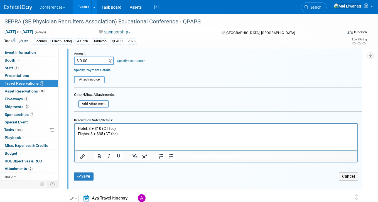
scroll to position [184, 0]
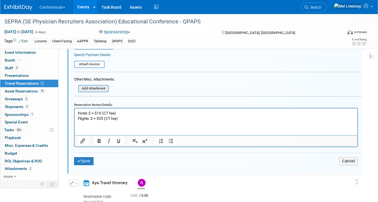
click at [100, 88] on input "file" at bounding box center [75, 88] width 66 height 6
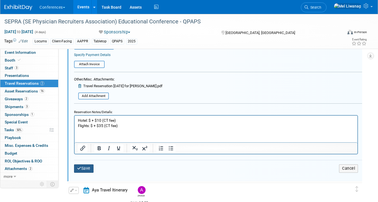
click at [88, 166] on button "Save" at bounding box center [83, 168] width 19 height 8
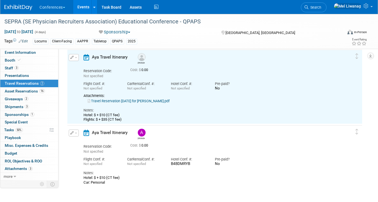
scroll to position [9, 0]
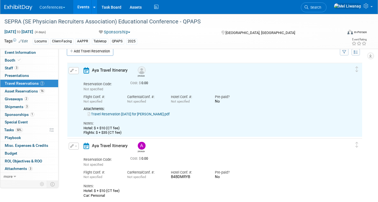
click at [71, 145] on icon "button" at bounding box center [72, 145] width 4 height 3
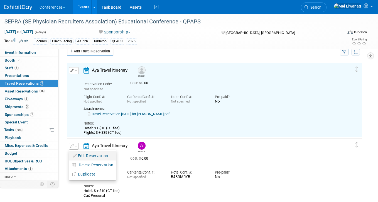
click at [82, 153] on button "Edit Reservation" at bounding box center [92, 156] width 47 height 8
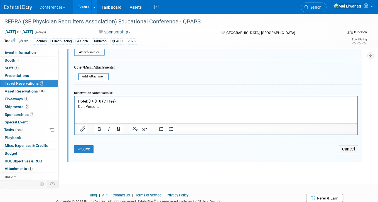
scroll to position [265, 0]
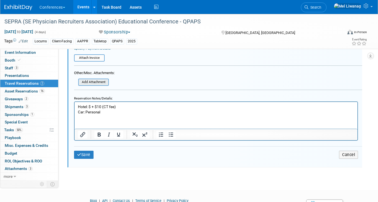
click at [100, 82] on input "file" at bounding box center [75, 82] width 66 height 6
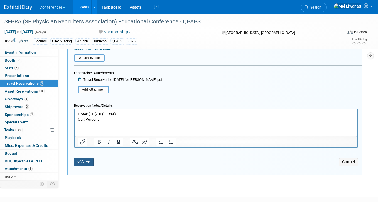
click at [88, 162] on button "Save" at bounding box center [83, 162] width 19 height 8
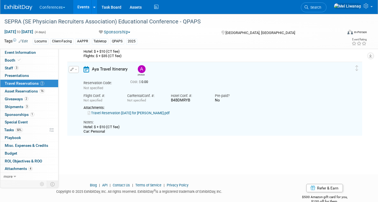
scroll to position [85, 0]
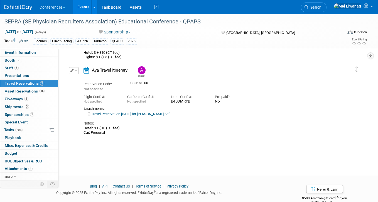
click at [24, 6] on img at bounding box center [18, 8] width 28 height 6
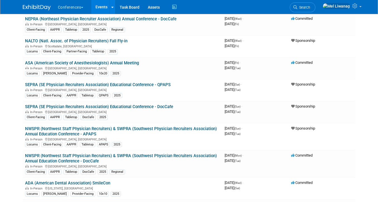
scroll to position [180, 0]
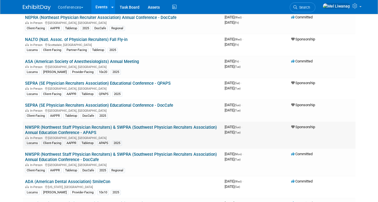
click at [155, 131] on td "NWSPR (Northwest Staff Physician Recruiters) & SWPRA (Southwest Physician Recru…" at bounding box center [123, 135] width 200 height 27
click at [153, 127] on link "NWSPR (Northwest Staff Physician Recruiters) & SWPRA (Southwest Physician Recru…" at bounding box center [121, 130] width 192 height 10
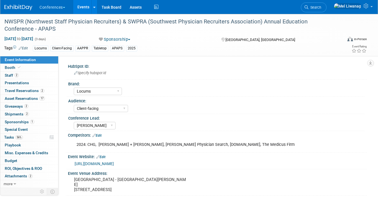
select select "Locums"
select select "Client-facing"
select select "[PERSON_NAME]"
click at [29, 91] on span "Travel Reservations 2" at bounding box center [25, 90] width 40 height 4
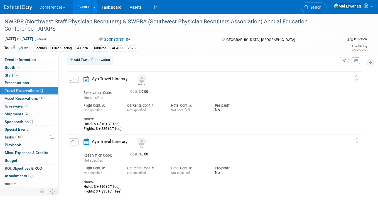
scroll to position [15, 0]
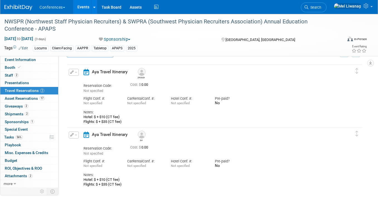
click at [76, 72] on span "button" at bounding box center [76, 72] width 2 height 1
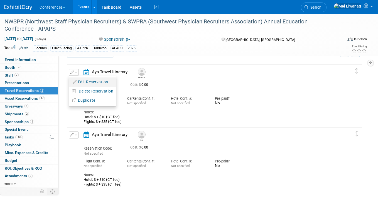
click at [78, 81] on button "Edit Reservation" at bounding box center [92, 82] width 47 height 8
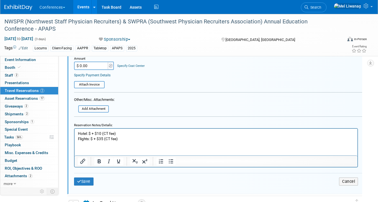
scroll to position [186, 0]
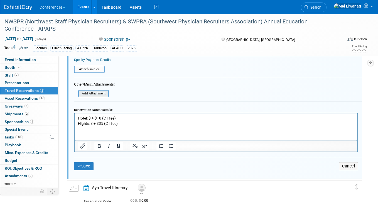
click at [97, 94] on input "file" at bounding box center [75, 93] width 66 height 6
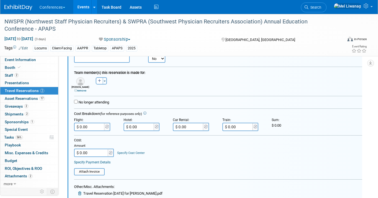
scroll to position [78, 0]
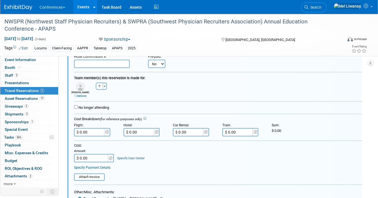
click at [83, 95] on link "remove" at bounding box center [80, 95] width 12 height 3
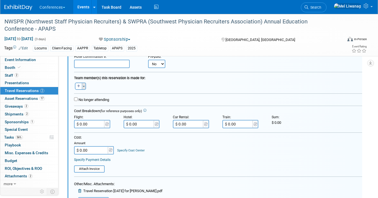
click at [85, 86] on button "Toggle Dropdown" at bounding box center [84, 85] width 4 height 7
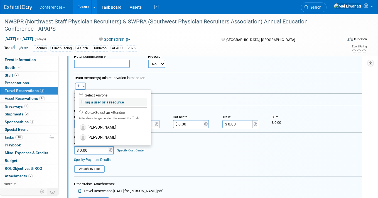
click at [98, 104] on label "Tag a user or a resource" at bounding box center [113, 102] width 68 height 8
select select
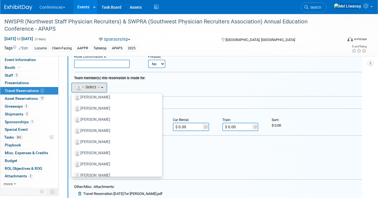
scroll to position [1101, 0]
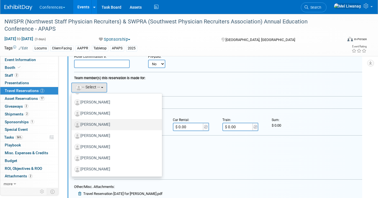
click at [94, 121] on label "[PERSON_NAME]" at bounding box center [115, 124] width 82 height 9
click at [72, 122] on input "[PERSON_NAME]" at bounding box center [71, 124] width 4 height 4
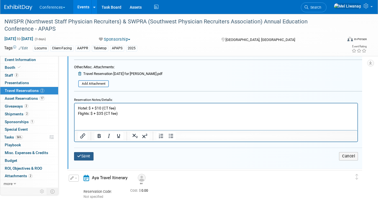
scroll to position [206, 0]
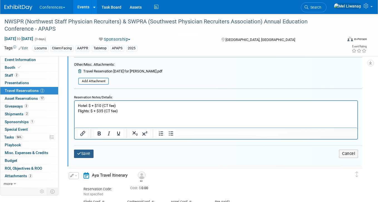
click at [82, 155] on button "Save" at bounding box center [83, 153] width 19 height 8
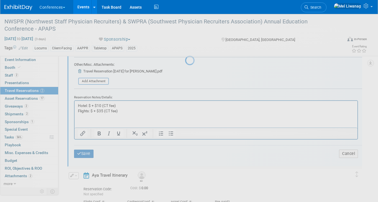
scroll to position [105, 0]
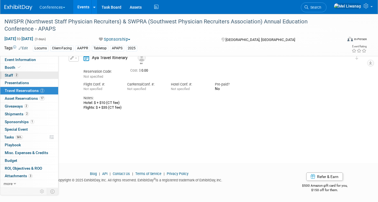
click at [33, 76] on link "2 Staff 2" at bounding box center [29, 76] width 58 height 8
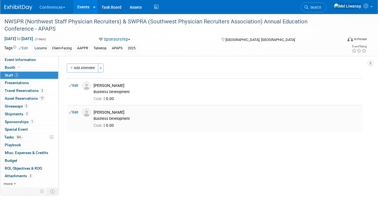
click at [77, 110] on link "Edit" at bounding box center [73, 112] width 9 height 4
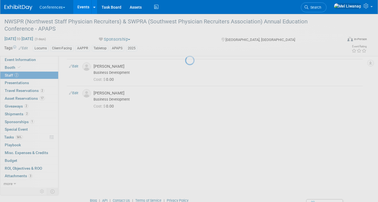
select select "8a6996d8-4f8b-431c-9f72-d2db3ef63bd0"
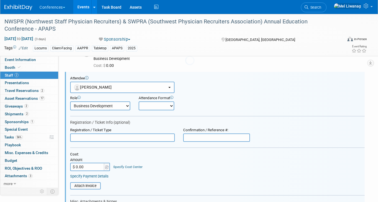
scroll to position [35, 0]
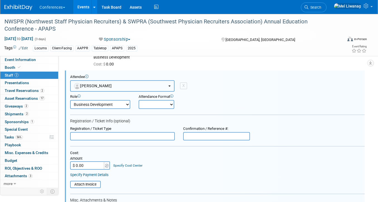
click at [120, 89] on button "[PERSON_NAME]" at bounding box center [122, 85] width 104 height 11
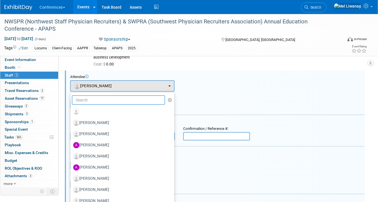
click at [114, 100] on input "text" at bounding box center [118, 99] width 93 height 9
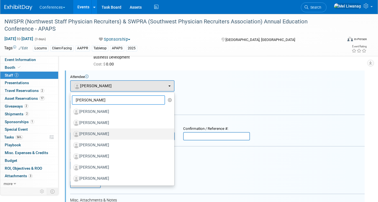
type input "chris"
click at [95, 136] on label "[PERSON_NAME]" at bounding box center [120, 133] width 95 height 9
click at [71, 135] on input "[PERSON_NAME]" at bounding box center [70, 133] width 4 height 4
select select "cb1965b4-e991-4c32-8eae-7f589aa2a16c"
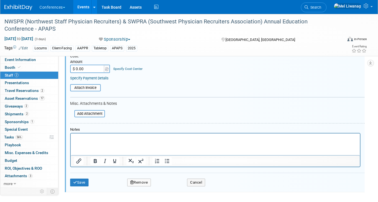
scroll to position [137, 0]
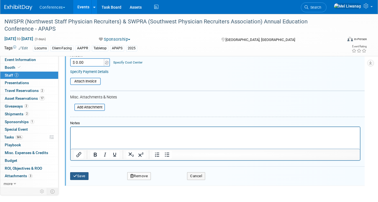
click at [79, 173] on button "Save" at bounding box center [79, 176] width 18 height 8
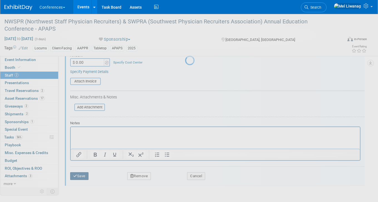
scroll to position [46, 0]
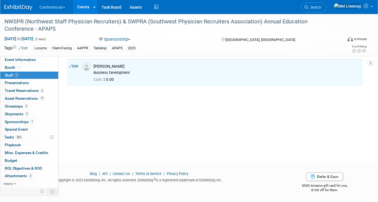
click at [26, 4] on link at bounding box center [21, 5] width 35 height 4
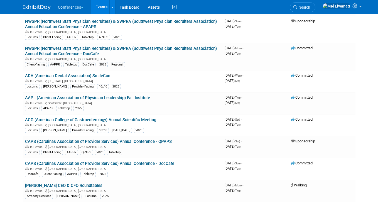
scroll to position [291, 0]
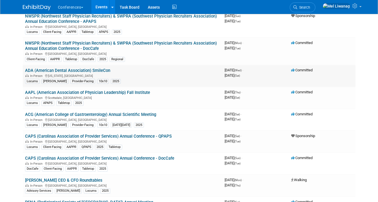
click at [105, 69] on link "ADA (American Dental Association) SmileCon" at bounding box center [67, 70] width 85 height 5
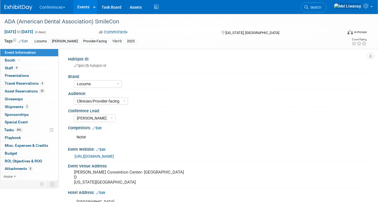
select select "Locums"
select select "Clinician/Provider-facing"
select select "[PERSON_NAME]"
click at [34, 81] on link "4 Travel Reservations 4" at bounding box center [29, 84] width 58 height 8
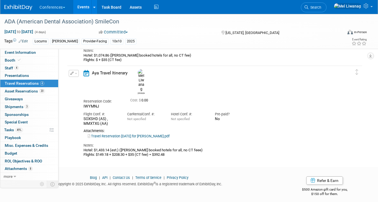
scroll to position [237, 0]
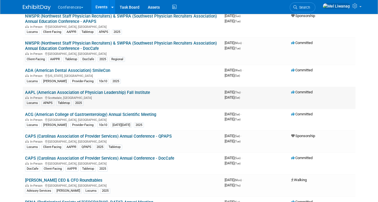
click at [65, 91] on link "AAPL (American Association of Physician Leadership) Fall Institute" at bounding box center [87, 92] width 125 height 5
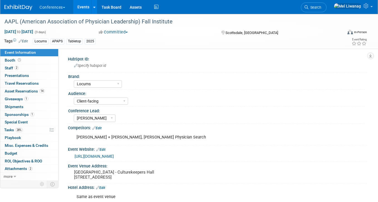
select select "Locums"
select select "Client-facing"
select select "[PERSON_NAME]"
click at [32, 82] on span "Travel Reservations 0" at bounding box center [22, 83] width 34 height 4
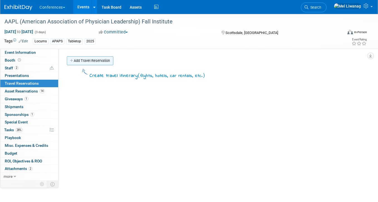
click at [98, 60] on link "Add Travel Reservation" at bounding box center [90, 60] width 46 height 9
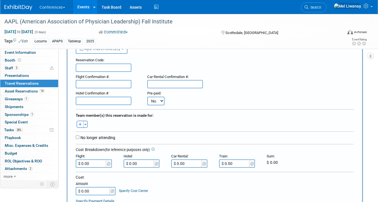
scroll to position [39, 0]
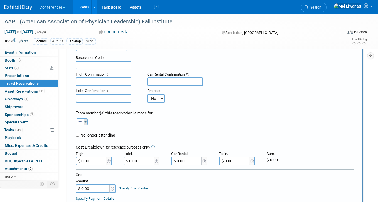
click at [86, 121] on button "Toggle Dropdown" at bounding box center [85, 121] width 4 height 7
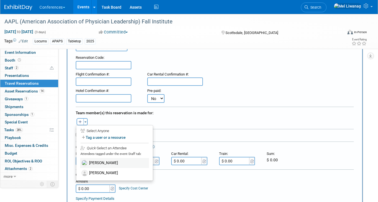
click at [91, 159] on label "[PERSON_NAME]" at bounding box center [114, 163] width 69 height 10
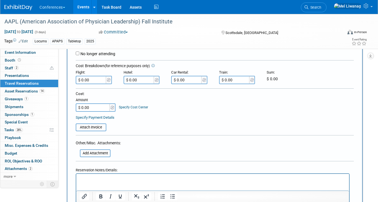
scroll to position [133, 0]
click at [93, 152] on input "file" at bounding box center [77, 152] width 66 height 7
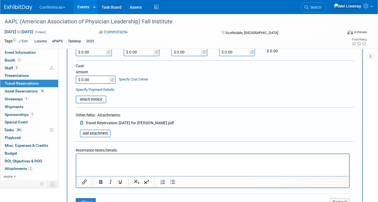
scroll to position [165, 0]
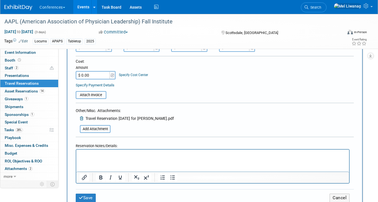
click at [131, 150] on html at bounding box center [212, 153] width 273 height 8
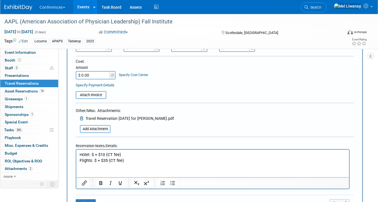
click at [129, 156] on p "Hotel: $ + $10 (CT fee)" at bounding box center [213, 155] width 266 height 6
drag, startPoint x: 126, startPoint y: 165, endPoint x: 82, endPoint y: 151, distance: 45.9
click at [82, 151] on html "Hotel: $ + $10 (CT fee) Flights: $ + $35 (CT fee)" at bounding box center [212, 156] width 273 height 14
click at [84, 155] on p "Hotel: $ + $10 (CT fee)" at bounding box center [213, 155] width 266 height 6
copy p "Hotel: $ + $10 (CT fee)"
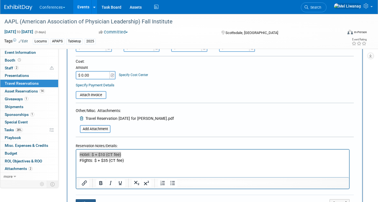
click at [88, 199] on button "Save" at bounding box center [86, 203] width 20 height 9
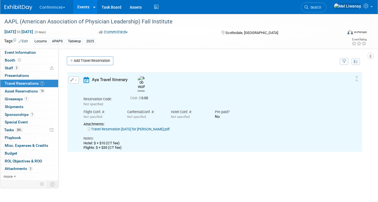
scroll to position [0, 0]
click at [85, 60] on link "Add Travel Reservation" at bounding box center [90, 60] width 46 height 9
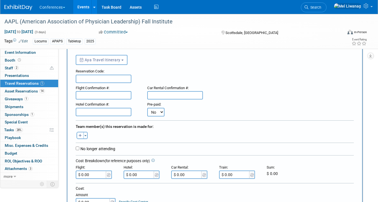
scroll to position [36, 0]
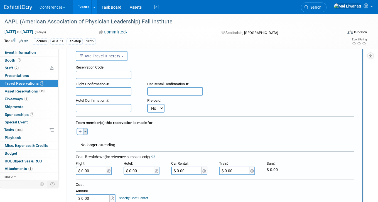
click at [86, 132] on button "Toggle Dropdown" at bounding box center [85, 131] width 4 height 7
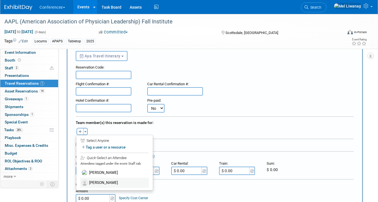
click at [95, 179] on label "[PERSON_NAME]" at bounding box center [114, 183] width 69 height 10
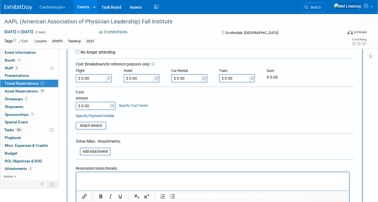
click at [95, 180] on p "Rich Text Area. Press ALT-0 for help." at bounding box center [213, 177] width 266 height 6
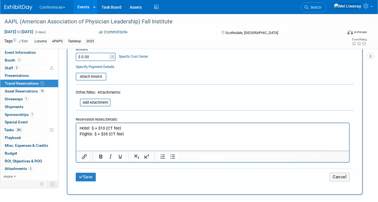
scroll to position [192, 0]
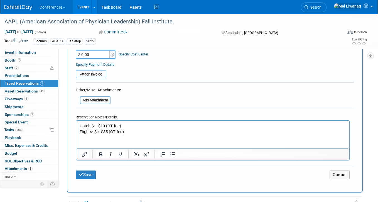
click at [95, 177] on div "Save Cancel" at bounding box center [215, 174] width 278 height 17
click at [94, 171] on button "Save" at bounding box center [86, 174] width 20 height 9
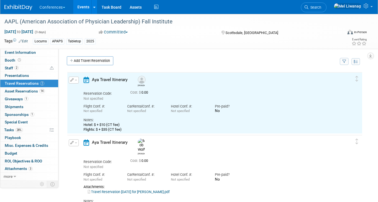
scroll to position [0, 0]
click at [22, 8] on img at bounding box center [18, 8] width 28 height 6
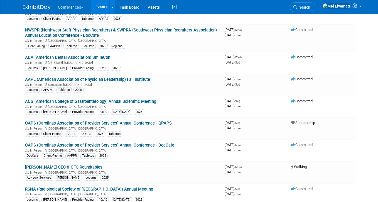
scroll to position [304, 0]
click at [126, 100] on link "ACG (American College of Gastroenterology) Annual Scientific Meeting" at bounding box center [90, 101] width 131 height 5
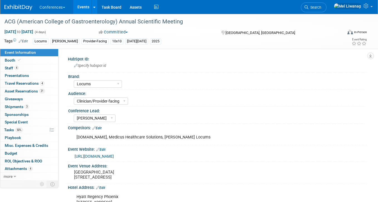
select select "Locums"
select select "Clinician/Provider-facing"
select select "[PERSON_NAME]"
click at [38, 85] on span "Travel Reservations 4" at bounding box center [25, 83] width 40 height 4
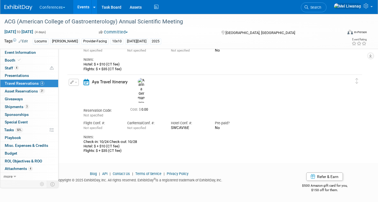
scroll to position [177, 0]
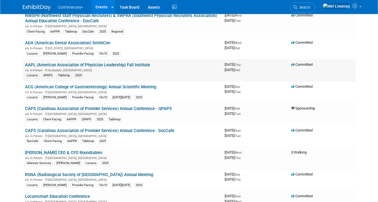
scroll to position [323, 0]
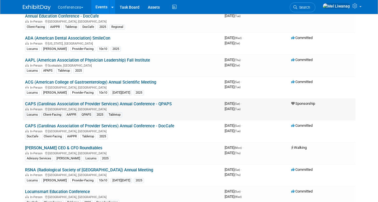
click at [95, 104] on link "CAPS (Carolinas Association of Provider Services) Annual Conference - QPAPS" at bounding box center [98, 103] width 147 height 5
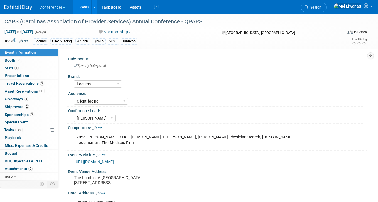
select select "Locums"
select select "Client-facing"
select select "[PERSON_NAME]"
click at [35, 84] on span "Travel Reservations 2" at bounding box center [25, 83] width 40 height 4
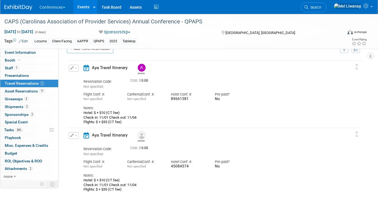
scroll to position [15, 0]
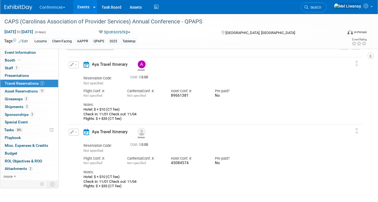
click at [75, 65] on span "button" at bounding box center [76, 64] width 2 height 1
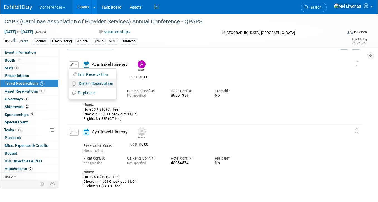
click at [90, 84] on span "Delete Reservation" at bounding box center [96, 83] width 35 height 4
click at [137, 88] on link "Yes" at bounding box center [137, 87] width 16 height 9
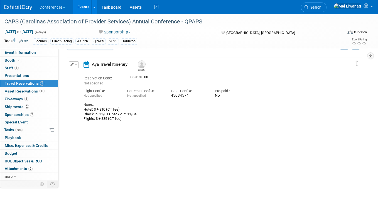
click at [135, 150] on div "Delete Reservation Brandy Reservation Code: Cost: $" at bounding box center [215, 139] width 296 height 167
click at [31, 128] on link "30% Tasks 30%" at bounding box center [29, 130] width 58 height 8
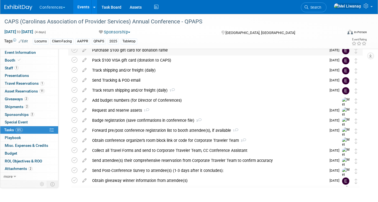
scroll to position [95, 0]
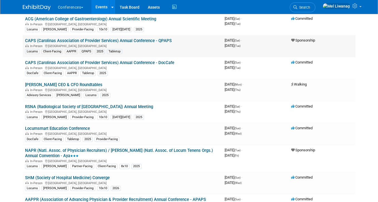
scroll to position [387, 0]
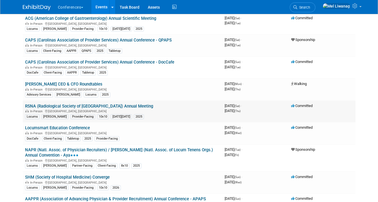
click at [115, 106] on link "RSNA (Radiological Society of [GEOGRAPHIC_DATA]) Annual Meeting" at bounding box center [89, 106] width 128 height 5
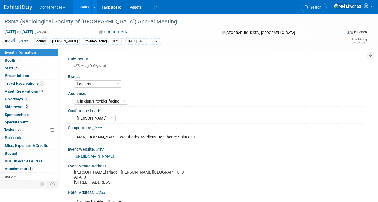
select select "Locums"
select select "Clinician/Provider-facing"
select select "[PERSON_NAME]"
click at [32, 82] on span "Travel Reservations 5" at bounding box center [25, 83] width 40 height 4
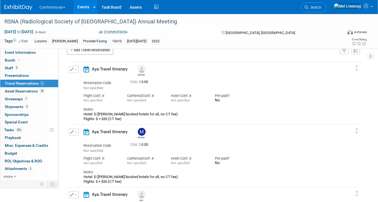
scroll to position [11, 0]
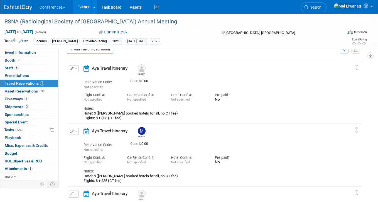
click at [74, 70] on button "button" at bounding box center [74, 68] width 10 height 7
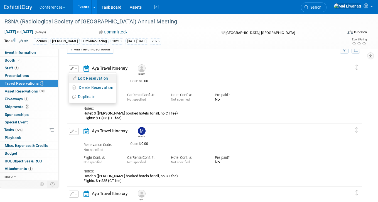
click at [78, 75] on button "Edit Reservation" at bounding box center [92, 78] width 47 height 8
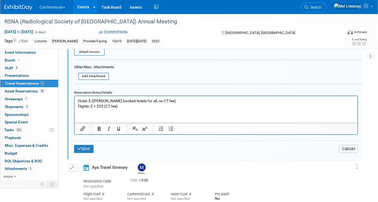
scroll to position [209, 0]
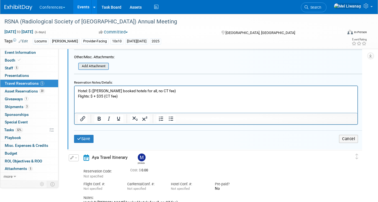
click at [100, 63] on input "file" at bounding box center [75, 66] width 66 height 6
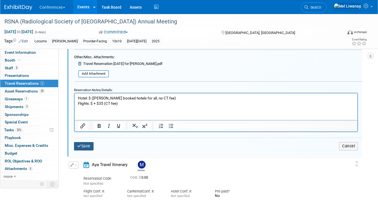
click at [87, 144] on button "Save" at bounding box center [83, 146] width 19 height 8
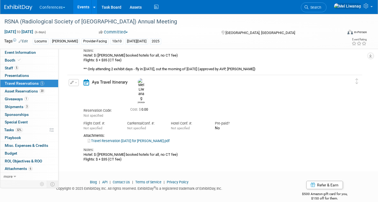
scroll to position [279, 0]
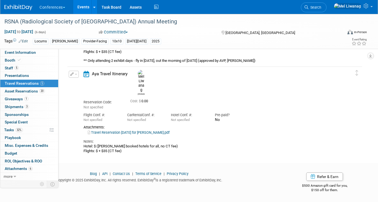
click at [16, 6] on img at bounding box center [18, 8] width 28 height 6
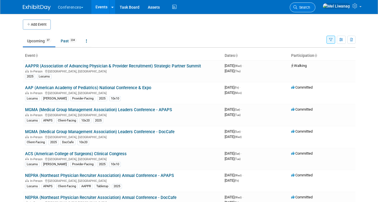
click at [315, 3] on link "Search" at bounding box center [303, 8] width 26 height 10
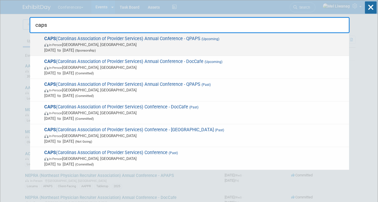
type input "caps"
click at [161, 42] on span "In-Person [GEOGRAPHIC_DATA], [GEOGRAPHIC_DATA]" at bounding box center [195, 45] width 302 height 6
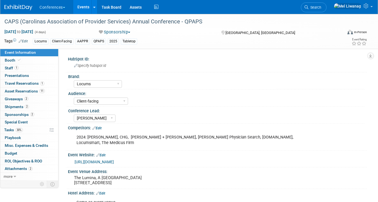
select select "Locums"
select select "Client-facing"
select select "[PERSON_NAME]"
click at [18, 134] on link "0 Playbook 0" at bounding box center [29, 138] width 58 height 8
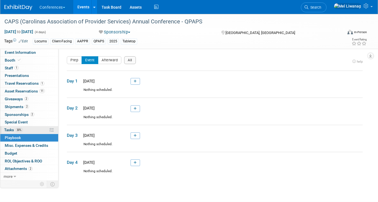
click at [18, 130] on span "30%" at bounding box center [19, 130] width 8 height 4
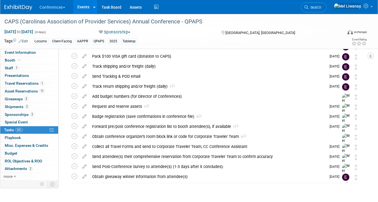
scroll to position [83, 0]
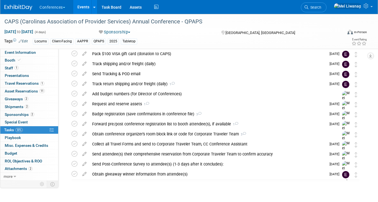
click at [151, 103] on div "Request and reserve assets 1" at bounding box center [207, 103] width 237 height 9
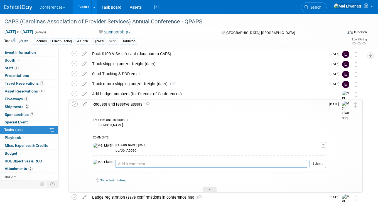
click at [151, 103] on div "Request and reserve assets 1" at bounding box center [208, 103] width 236 height 9
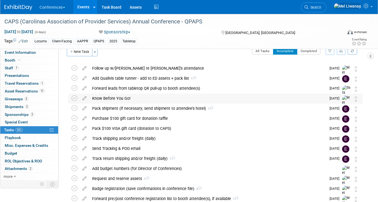
scroll to position [0, 0]
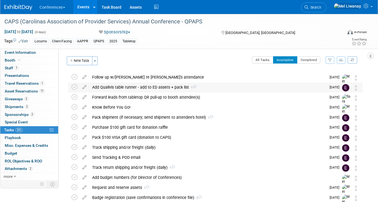
click at [159, 87] on div "Add Qualivis table runner - add to ED assets + pack list 1" at bounding box center [207, 86] width 237 height 9
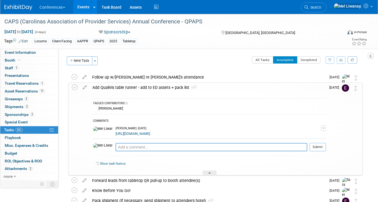
click at [159, 87] on div "Add Qualivis table runner - add to ED assets + pack list 1" at bounding box center [208, 87] width 236 height 9
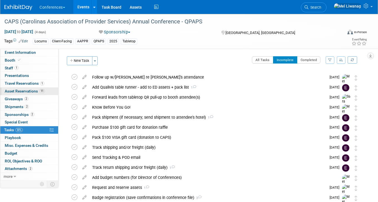
click at [44, 88] on link "11 Asset Reservations 11" at bounding box center [29, 91] width 58 height 8
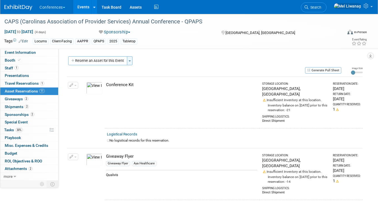
click at [129, 62] on button "Toggle Dropdown" at bounding box center [130, 60] width 6 height 9
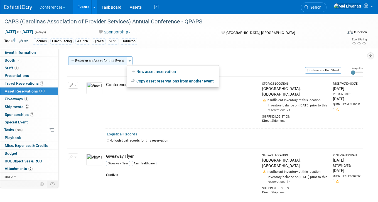
click at [117, 60] on button "Reserve an Asset for this Event" at bounding box center [97, 60] width 59 height 9
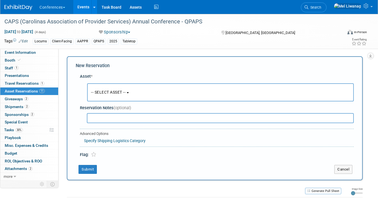
scroll to position [5, 0]
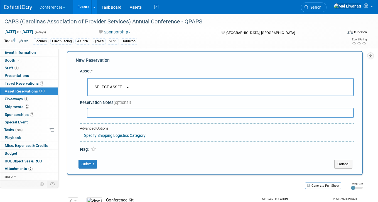
click at [114, 84] on button "-- SELECT ASSET --" at bounding box center [220, 87] width 267 height 18
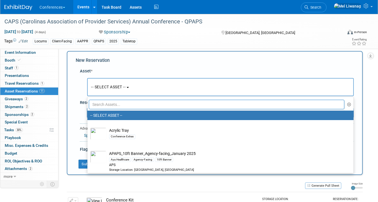
click at [106, 112] on label "-- SELECT ASSET --" at bounding box center [219, 115] width 258 height 7
click at [88, 114] on input "-- SELECT ASSET --" at bounding box center [87, 116] width 4 height 4
click at [106, 106] on input "text" at bounding box center [216, 104] width 255 height 9
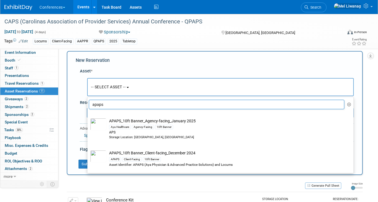
type input "apaps"
click at [256, 51] on div "New Reservation Asset * -- SELECT ASSET --" at bounding box center [215, 113] width 296 height 124
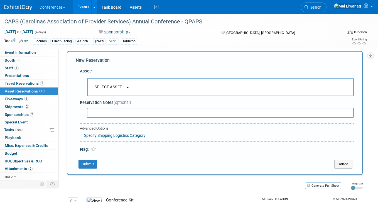
click at [24, 5] on img at bounding box center [18, 8] width 28 height 6
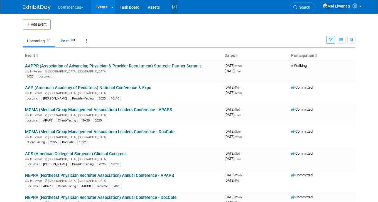
click at [175, 9] on icon at bounding box center [174, 7] width 7 height 9
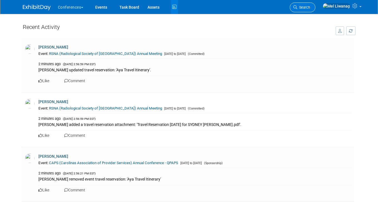
click at [310, 9] on span "Search" at bounding box center [303, 7] width 13 height 4
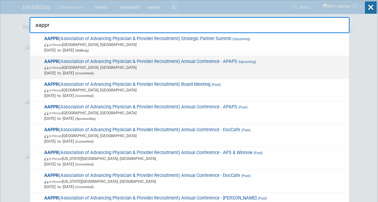
type input "aappr"
click at [222, 64] on span "AAPPR (Association of Advancing Physician & Provider Recruitment) Annual Confer…" at bounding box center [195, 67] width 304 height 17
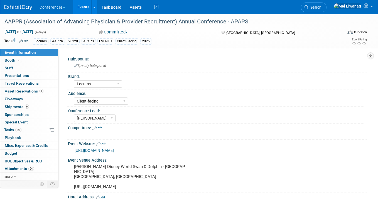
select select "Locums"
select select "Client-facing"
select select "[PERSON_NAME]"
click at [24, 126] on link "2% Tasks 2%" at bounding box center [29, 130] width 58 height 8
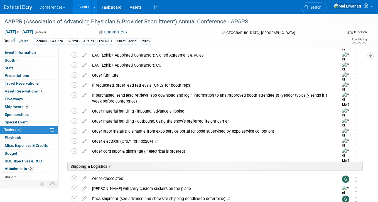
scroll to position [852, 0]
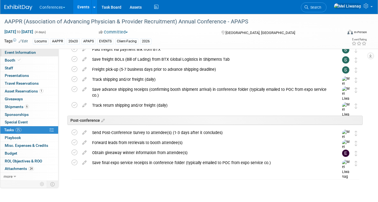
click at [28, 51] on span "Event Information" at bounding box center [20, 52] width 31 height 4
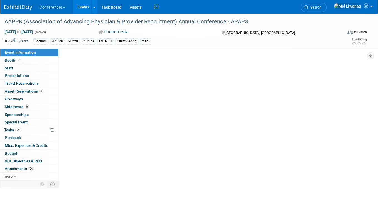
scroll to position [0, 0]
select select "Locums"
select select "Client-facing"
select select "[PERSON_NAME]"
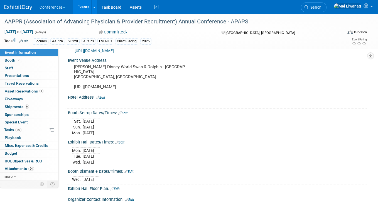
scroll to position [99, 0]
click at [324, 13] on li "Search" at bounding box center [314, 7] width 26 height 14
click at [308, 8] on icon at bounding box center [306, 7] width 4 height 4
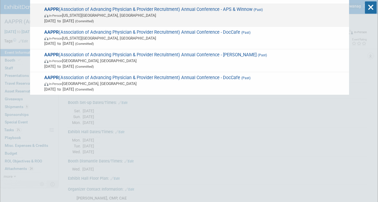
scroll to position [111, 0]
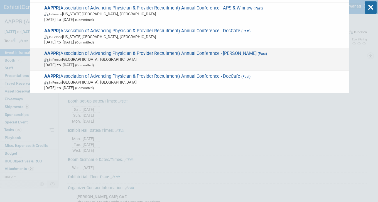
type input "aappr"
click at [245, 51] on span "AAPPR (Association of Advancing Physician & Provider Recruitment) Annual Confer…" at bounding box center [195, 59] width 304 height 17
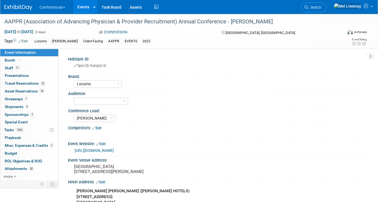
select select "Locums"
select select "[PERSON_NAME]"
click at [40, 59] on link "Booth" at bounding box center [29, 60] width 58 height 8
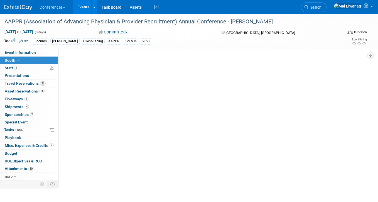
select select "10'x20'"
select select "Yes"
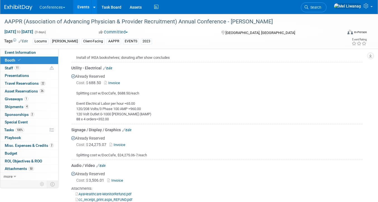
scroll to position [345, 0]
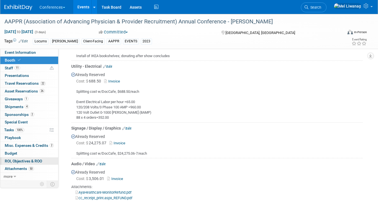
click at [30, 157] on link "0 ROI, Objectives & ROO 0" at bounding box center [29, 161] width 58 height 8
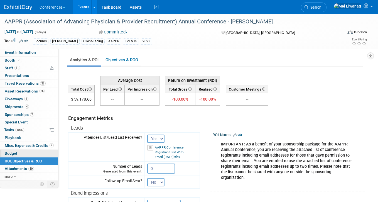
click at [24, 153] on link "Budget" at bounding box center [29, 153] width 58 height 8
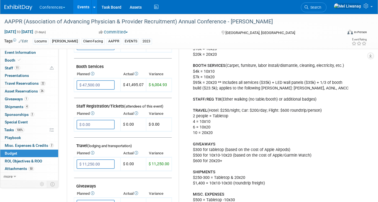
scroll to position [136, 0]
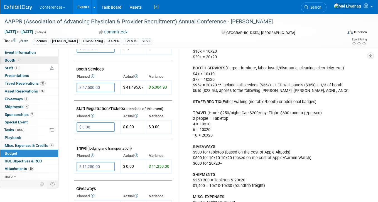
click at [35, 59] on link "Booth" at bounding box center [29, 60] width 58 height 8
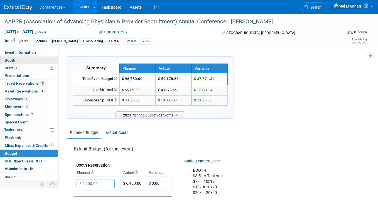
select select "10'x20'"
select select "Yes"
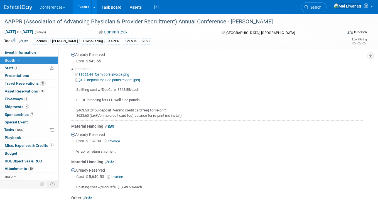
scroll to position [579, 0]
